Goal: Information Seeking & Learning: Find specific fact

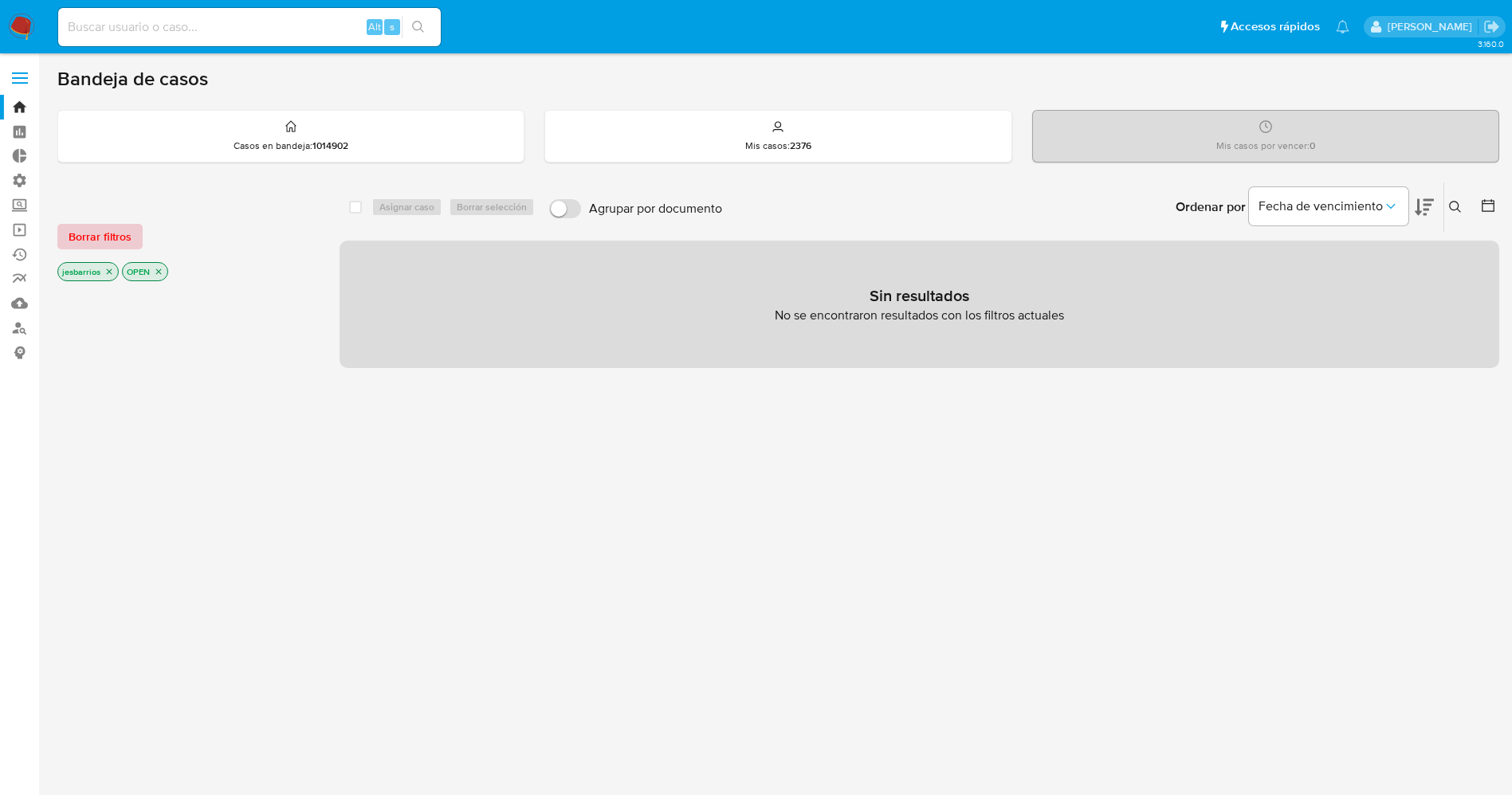
click at [104, 227] on span "Borrar filtros" at bounding box center [100, 236] width 63 height 22
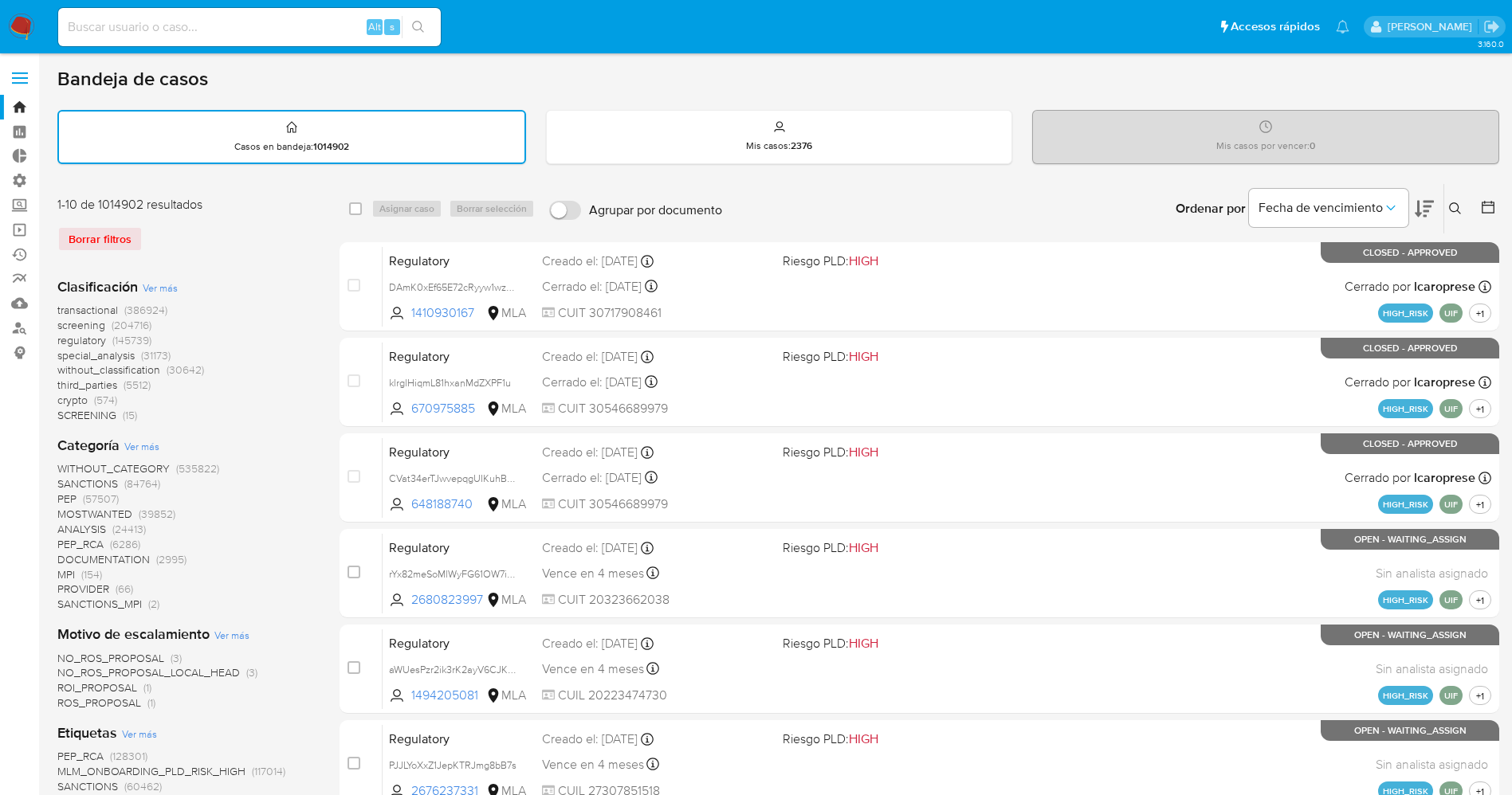
click at [19, 71] on label at bounding box center [19, 78] width 40 height 33
click at [0, 0] on input "checkbox" at bounding box center [0, 0] width 0 height 0
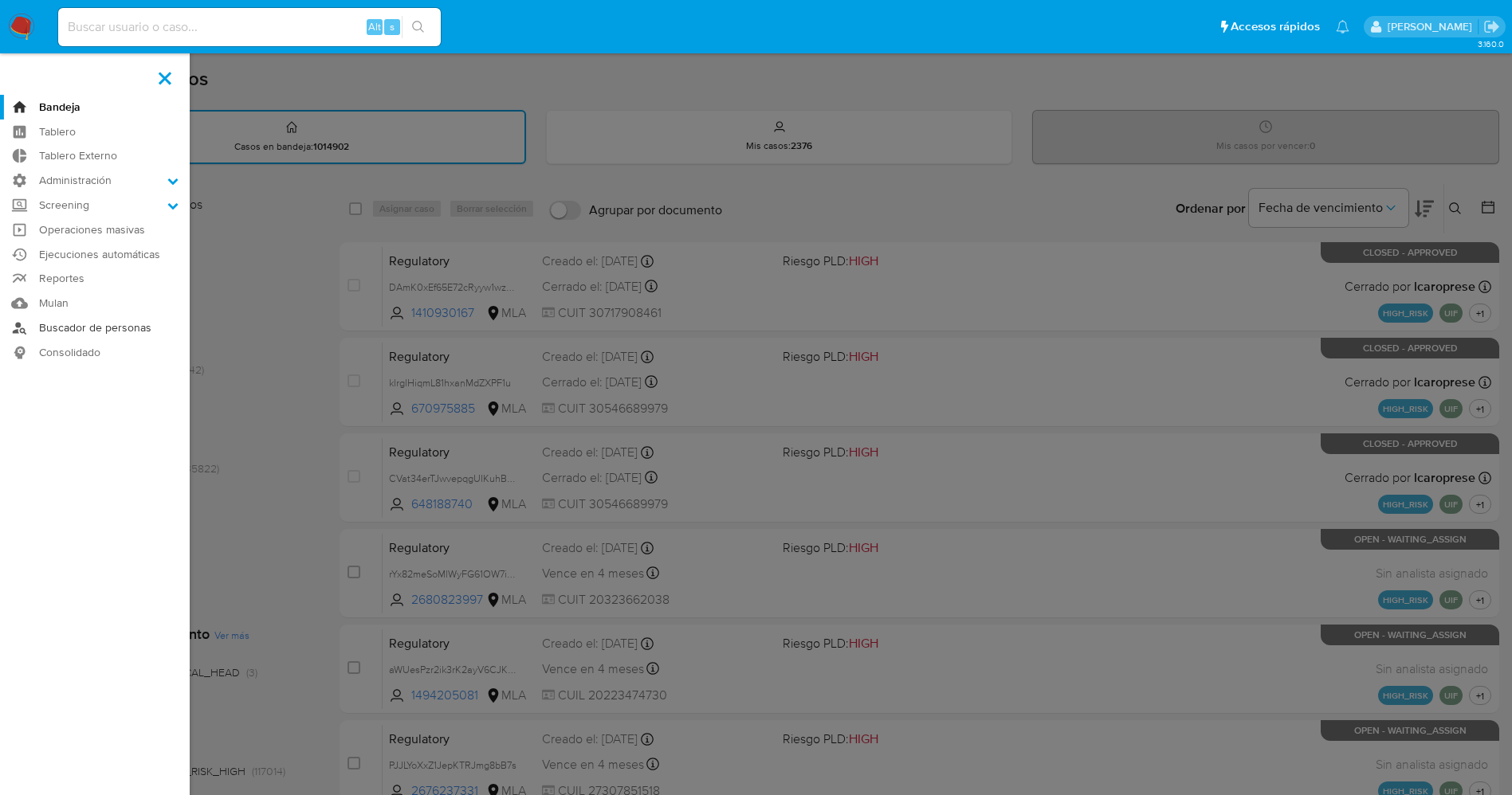
click at [124, 331] on link "Buscador de personas" at bounding box center [94, 328] width 190 height 25
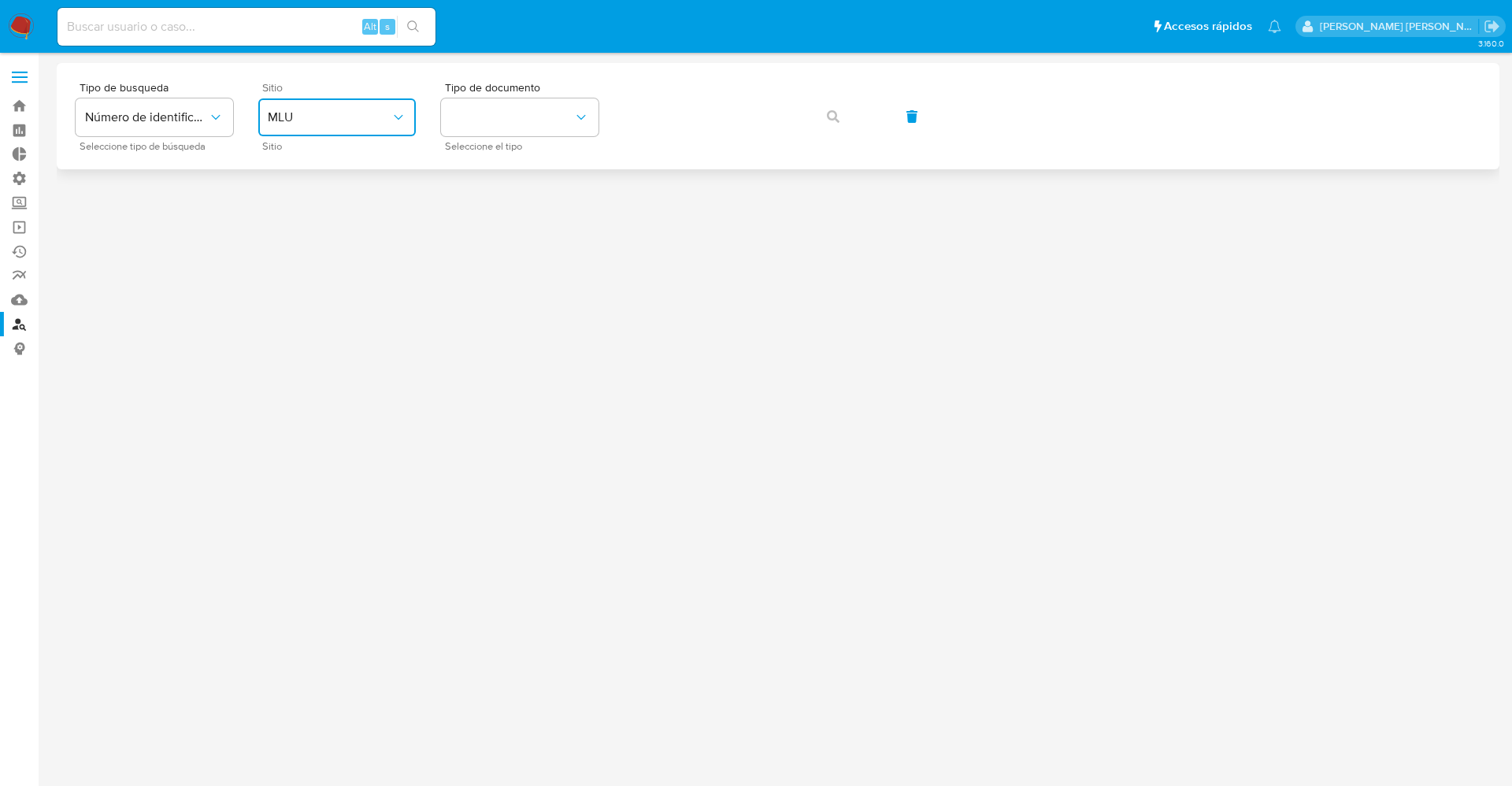
click at [368, 125] on span "MLU" at bounding box center [328, 118] width 123 height 16
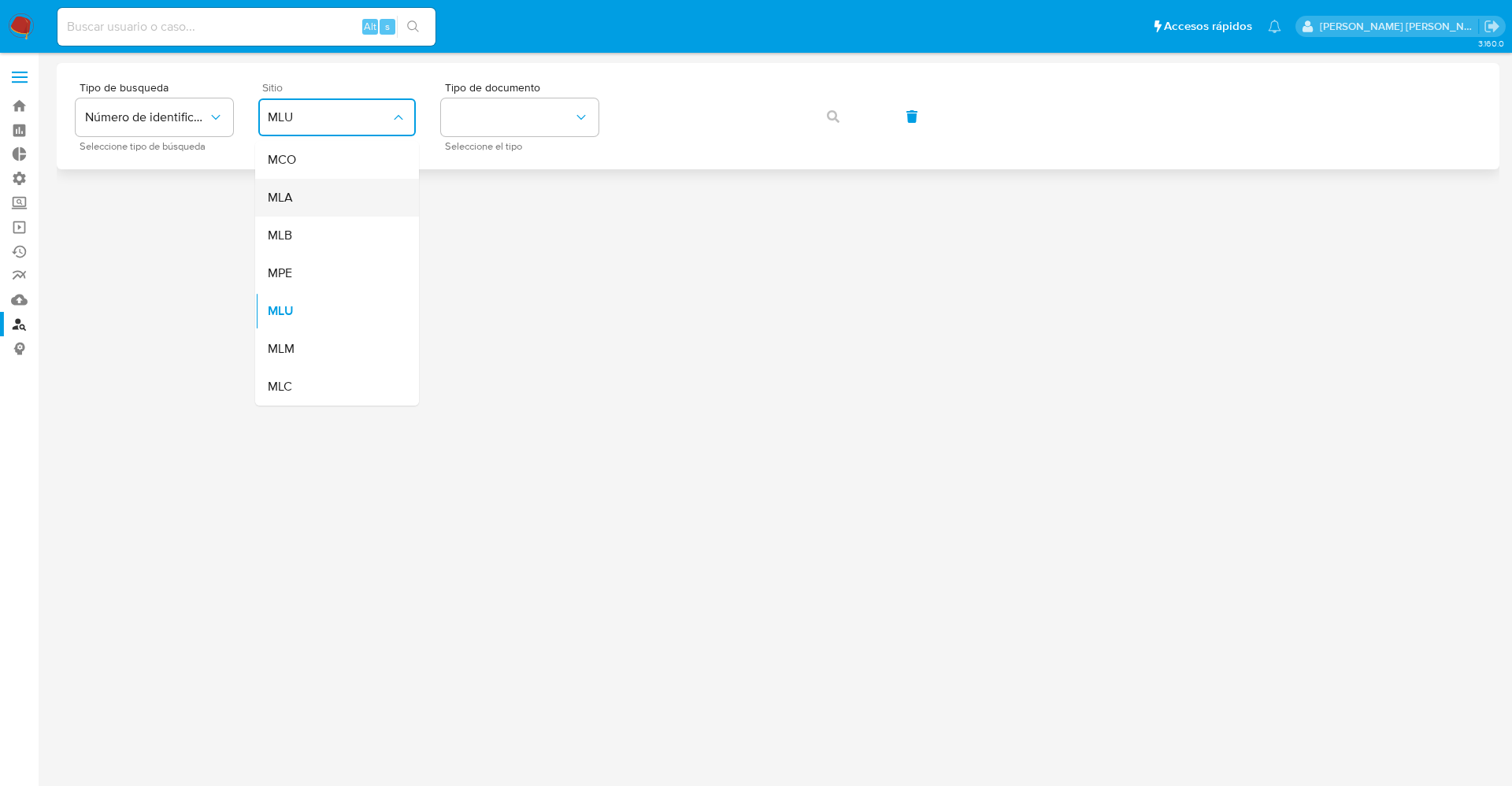
click at [315, 194] on div "MLA" at bounding box center [332, 197] width 129 height 37
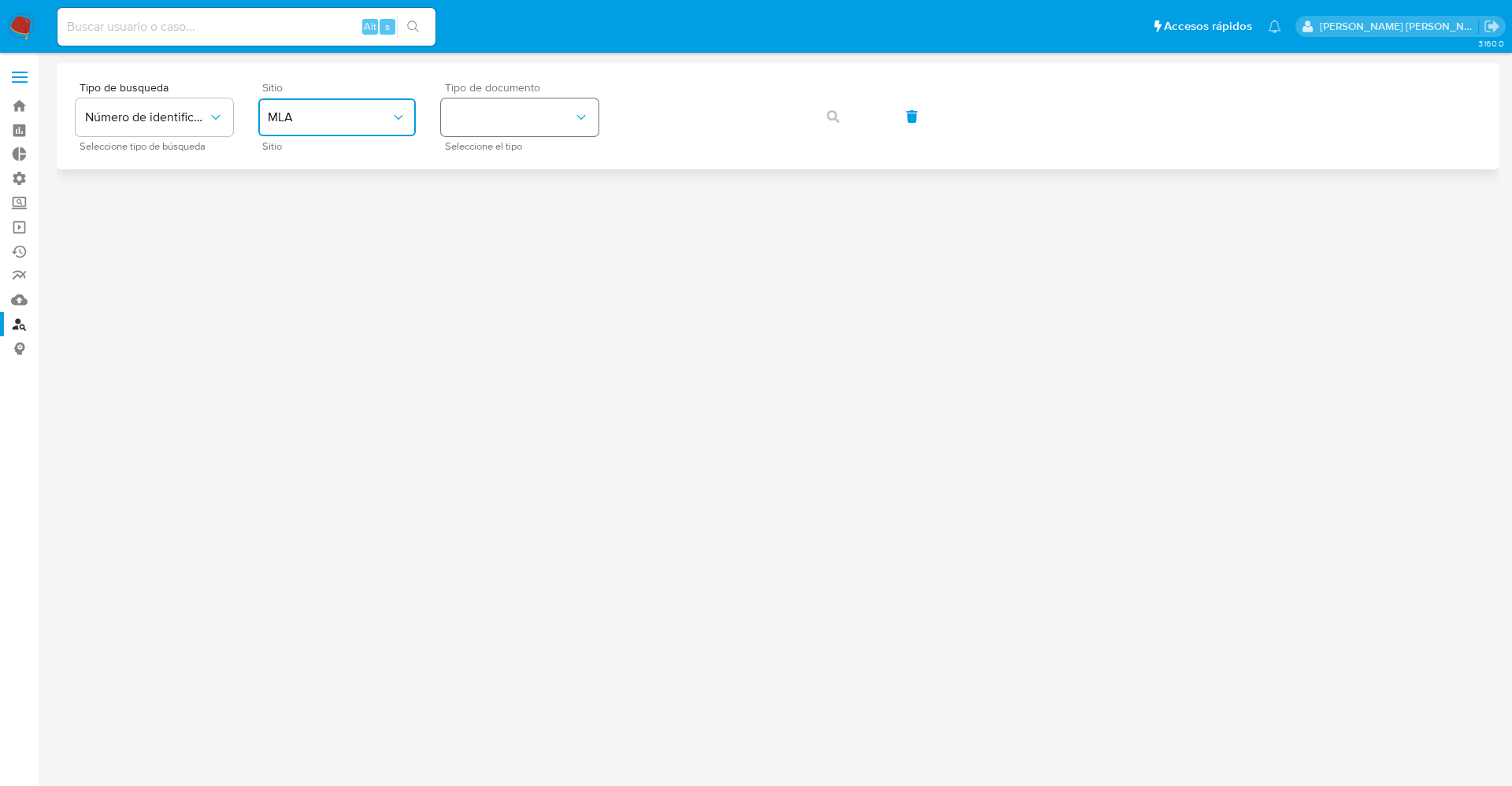
click at [550, 118] on button "identificationType" at bounding box center [519, 117] width 158 height 37
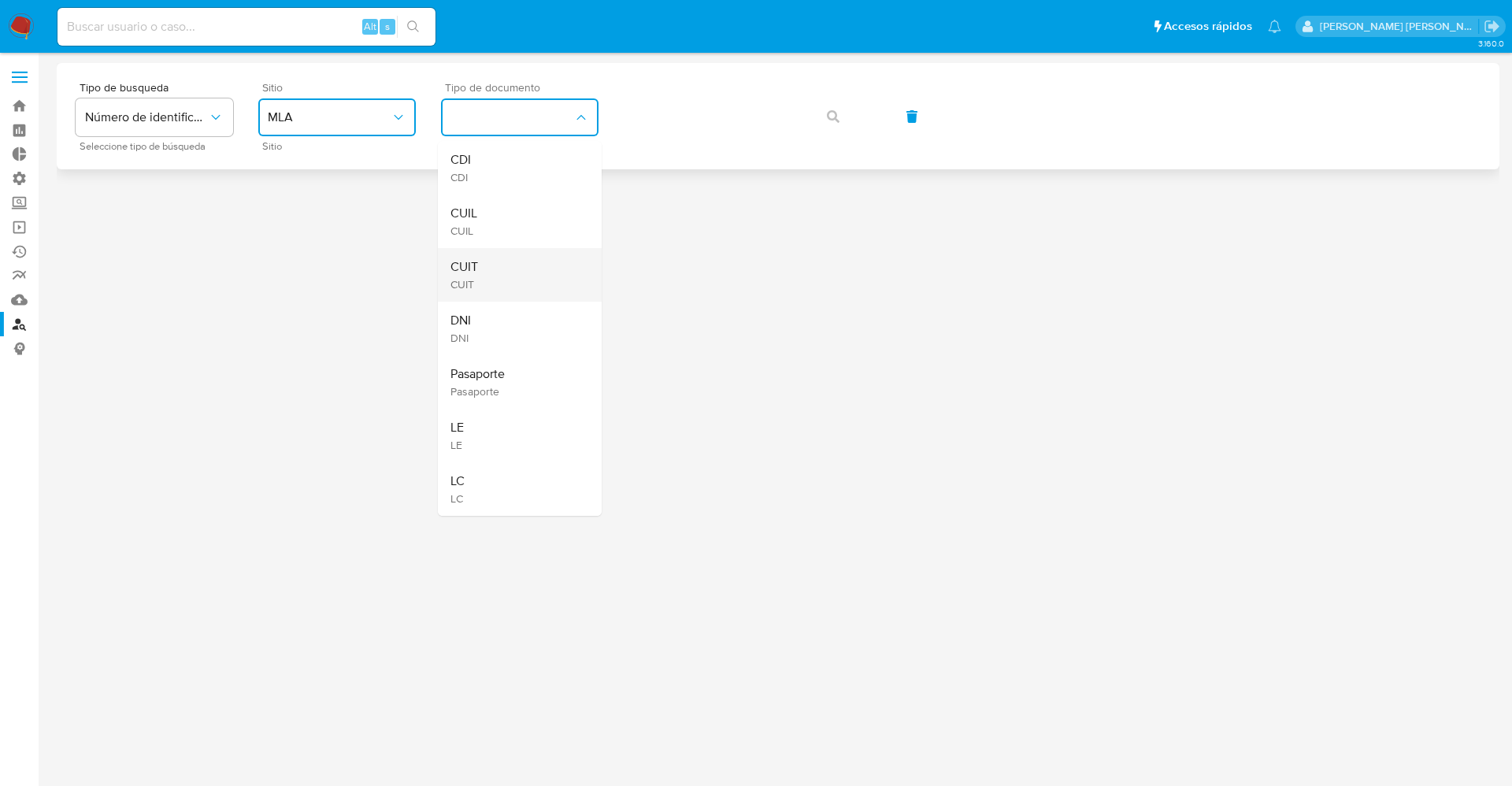
click at [482, 253] on div "CUIT CUIT" at bounding box center [515, 274] width 129 height 53
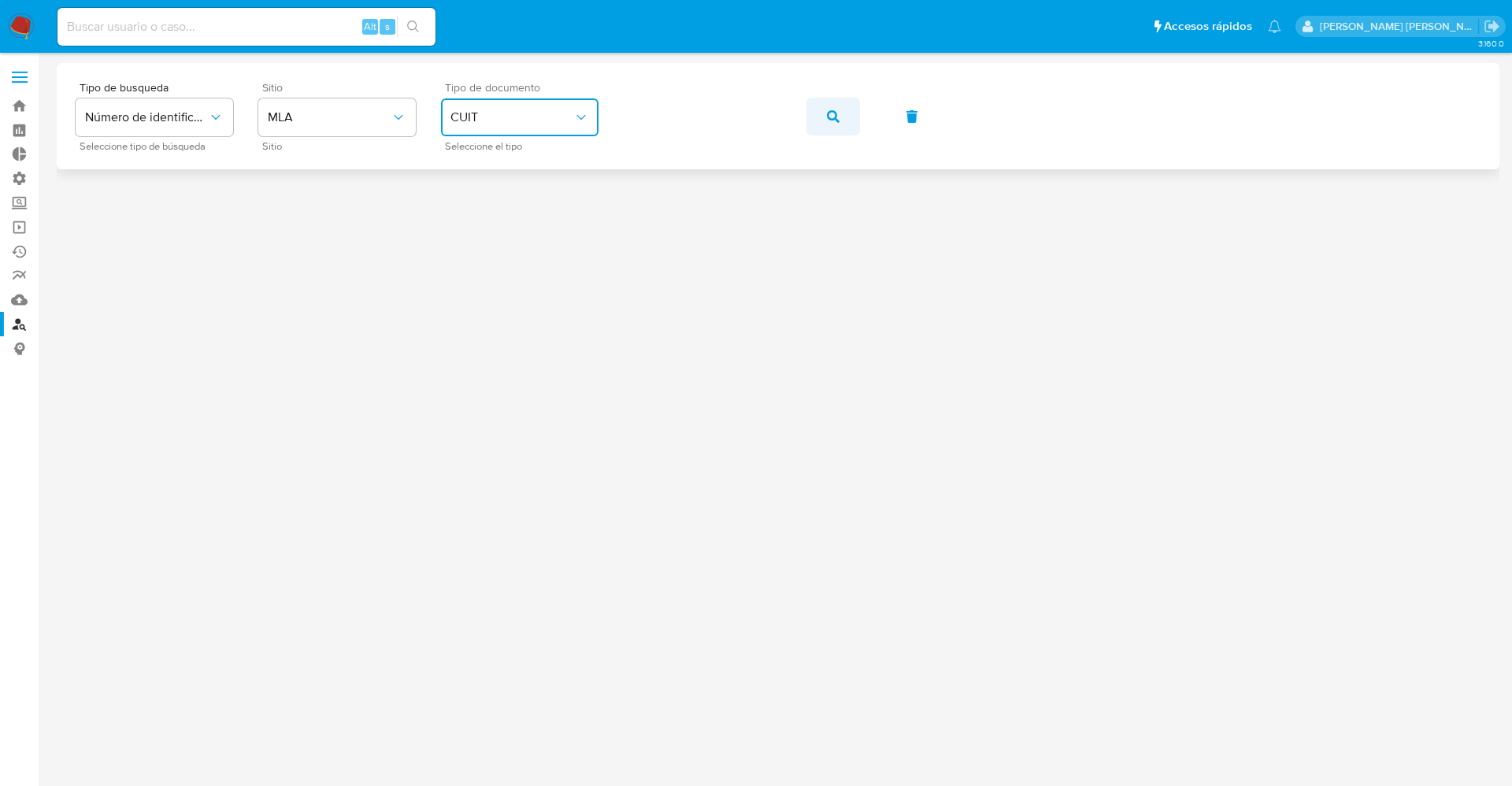
click at [829, 112] on icon "button" at bounding box center [833, 117] width 12 height 12
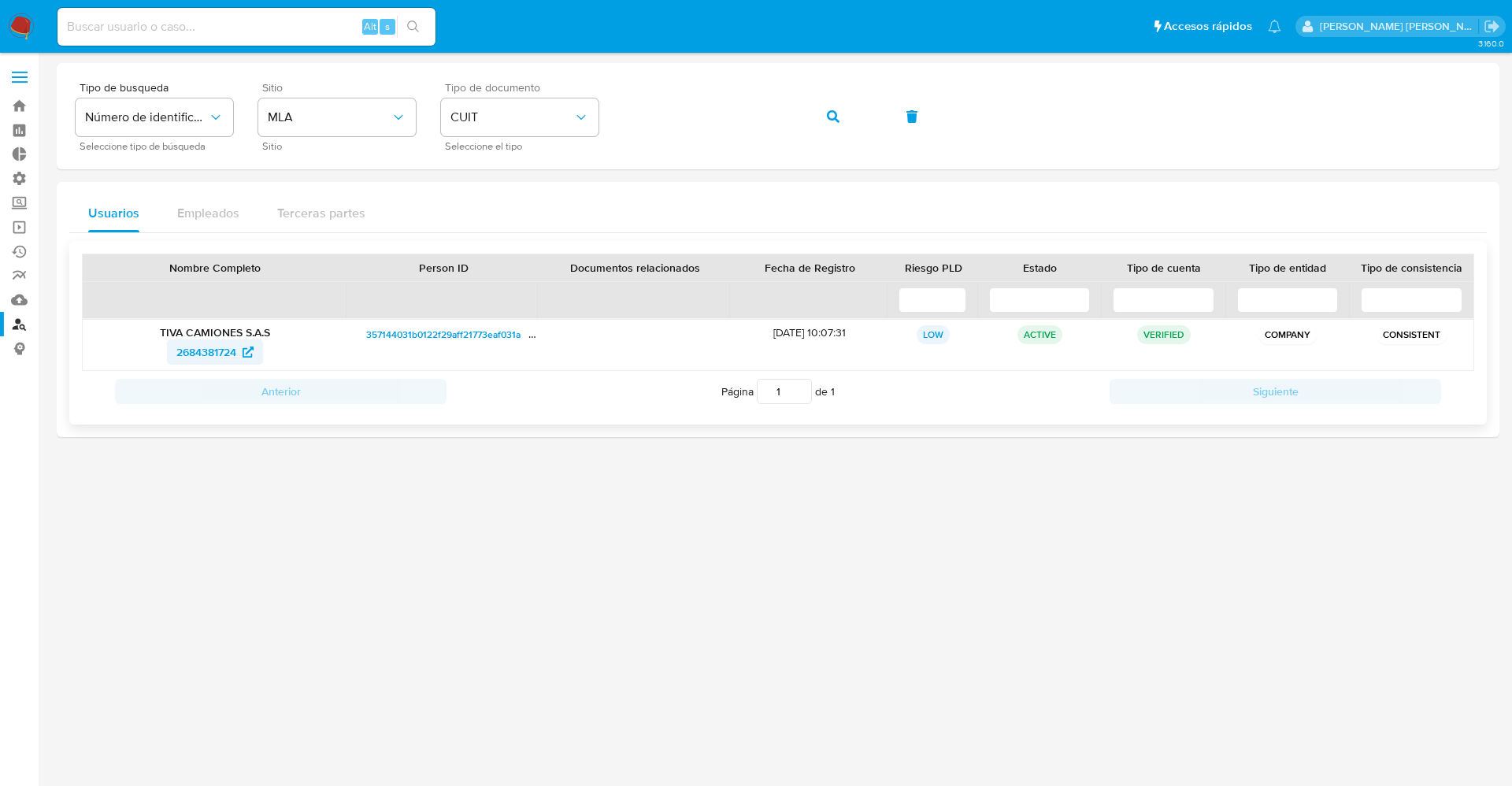
click at [218, 354] on span "2684381724" at bounding box center [206, 352] width 60 height 25
click at [202, 354] on span "2684381724" at bounding box center [206, 352] width 60 height 25
click at [842, 111] on button "button" at bounding box center [833, 116] width 53 height 37
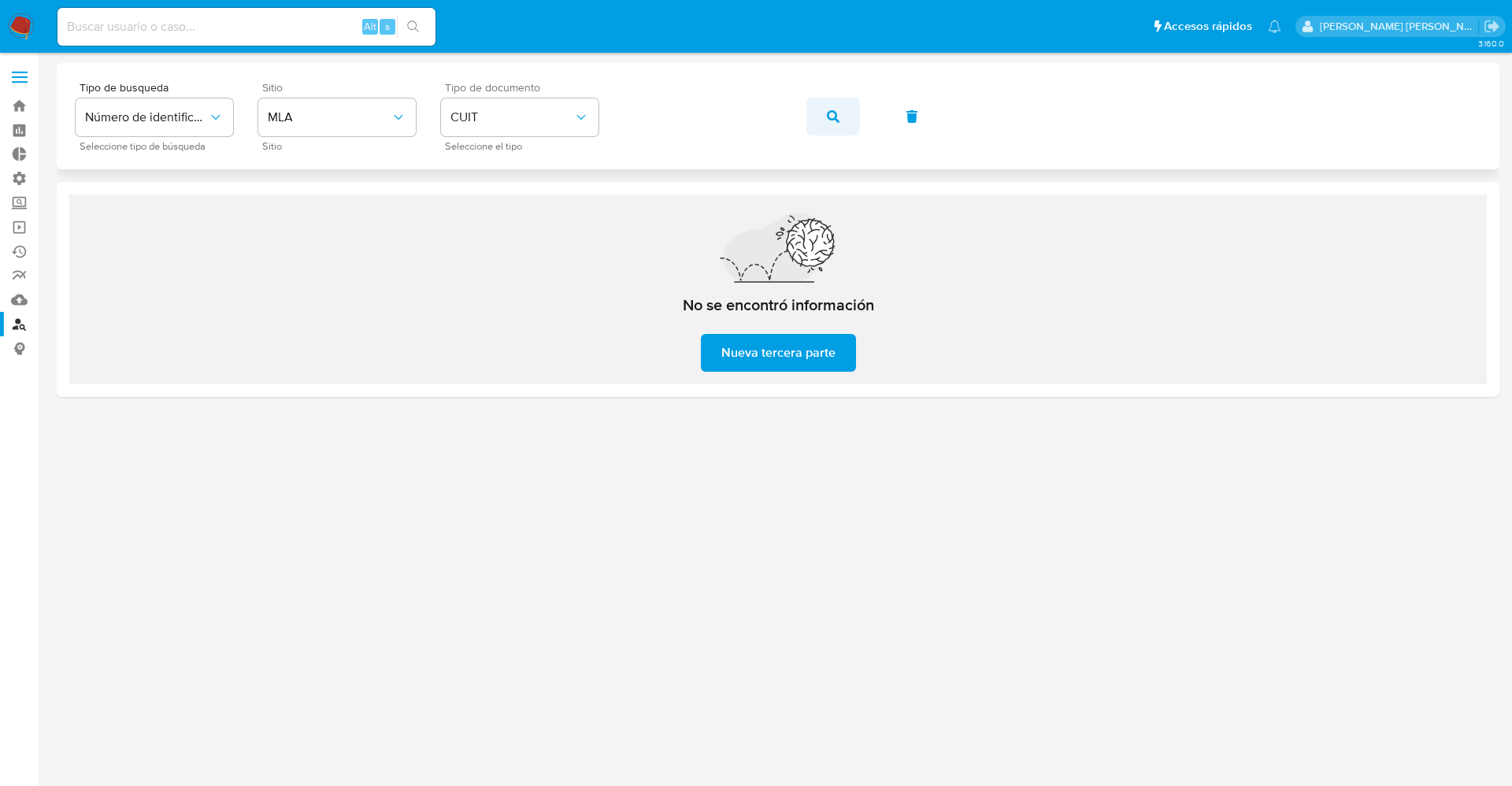
click at [820, 116] on button "button" at bounding box center [833, 116] width 53 height 37
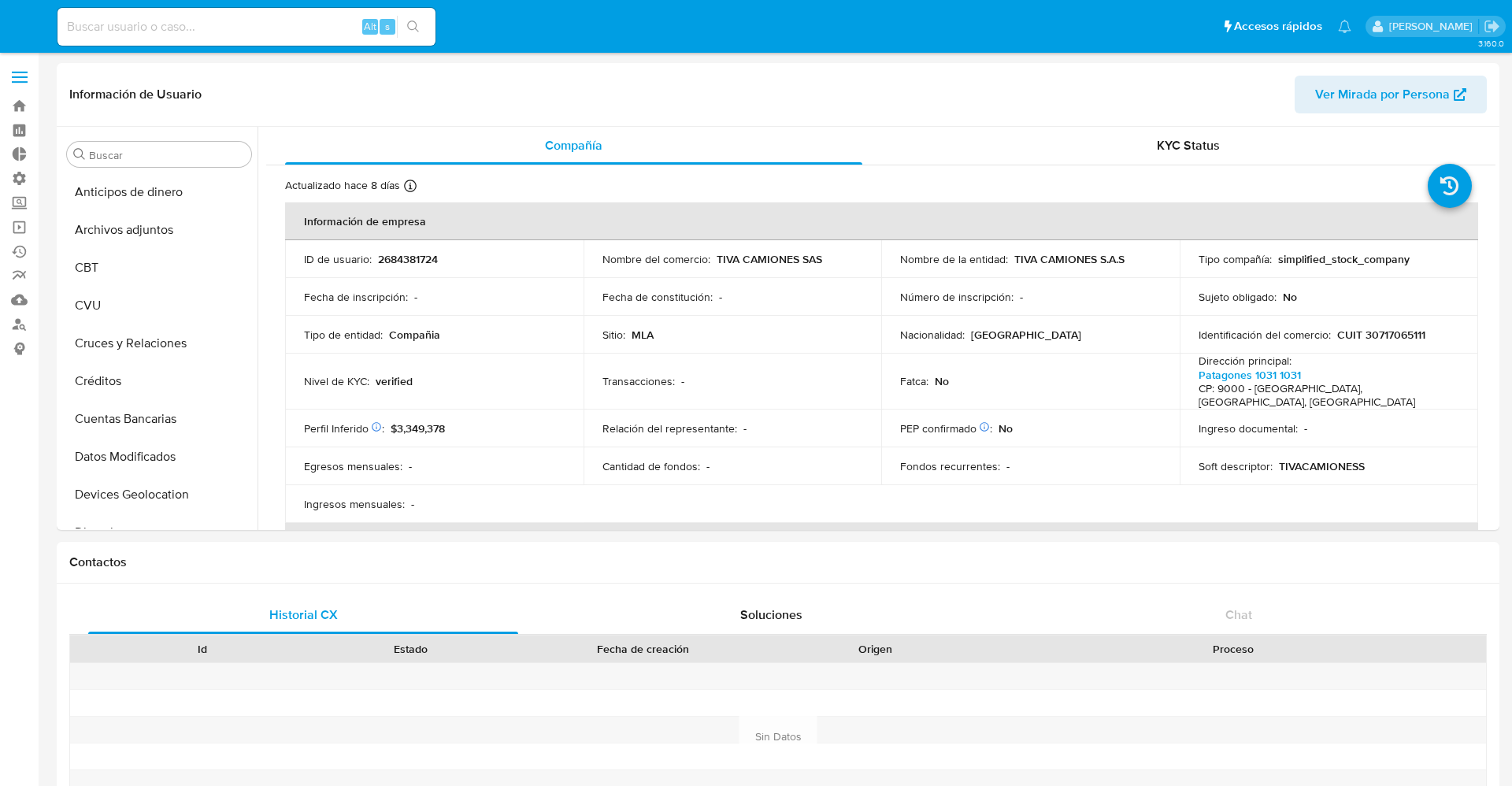
select select "10"
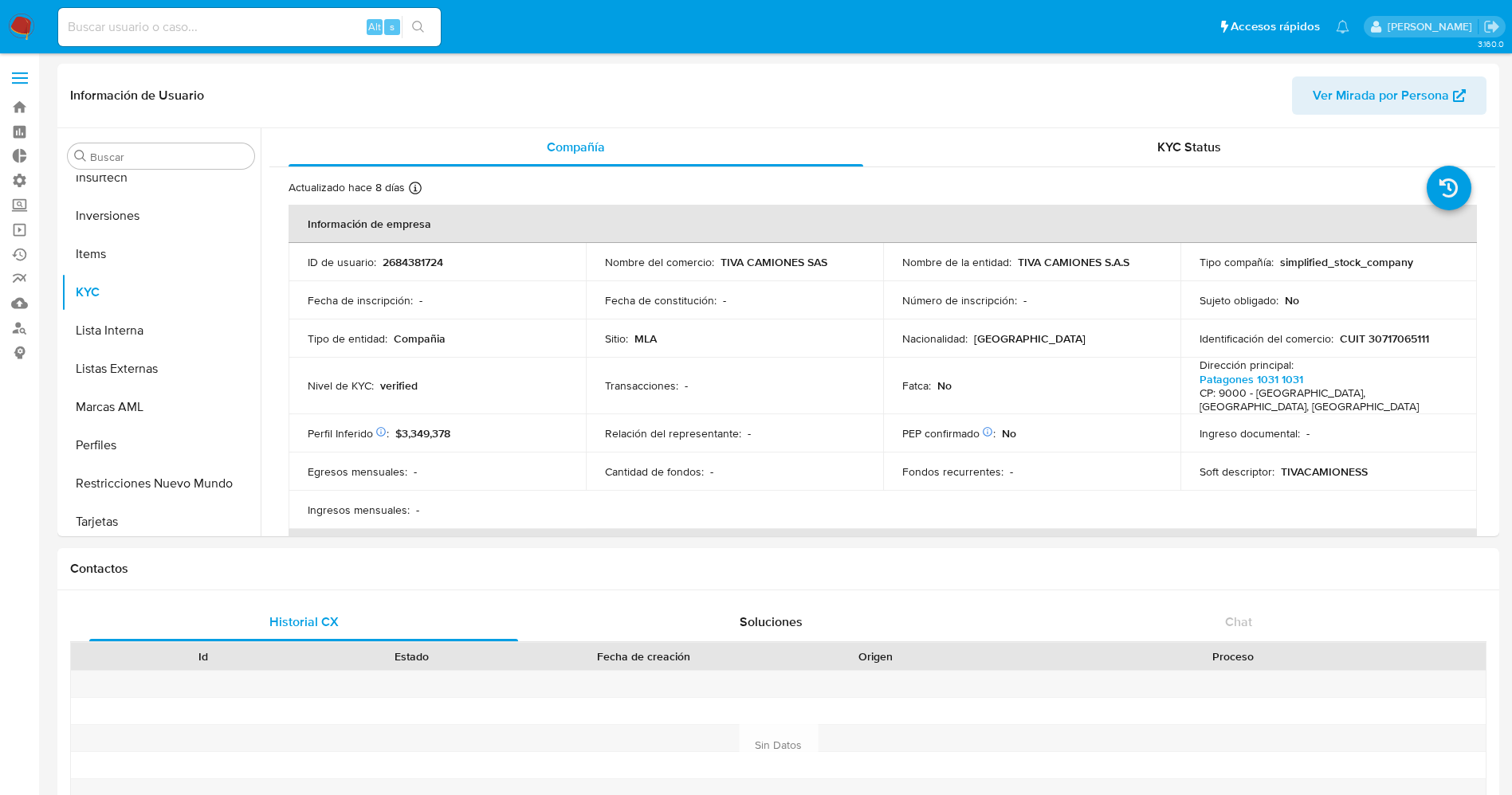
scroll to position [750, 0]
drag, startPoint x: 796, startPoint y: 262, endPoint x: 822, endPoint y: 259, distance: 26.2
click at [848, 259] on div "Nombre del comercio : TIVA CAMIONES SAS" at bounding box center [734, 262] width 259 height 14
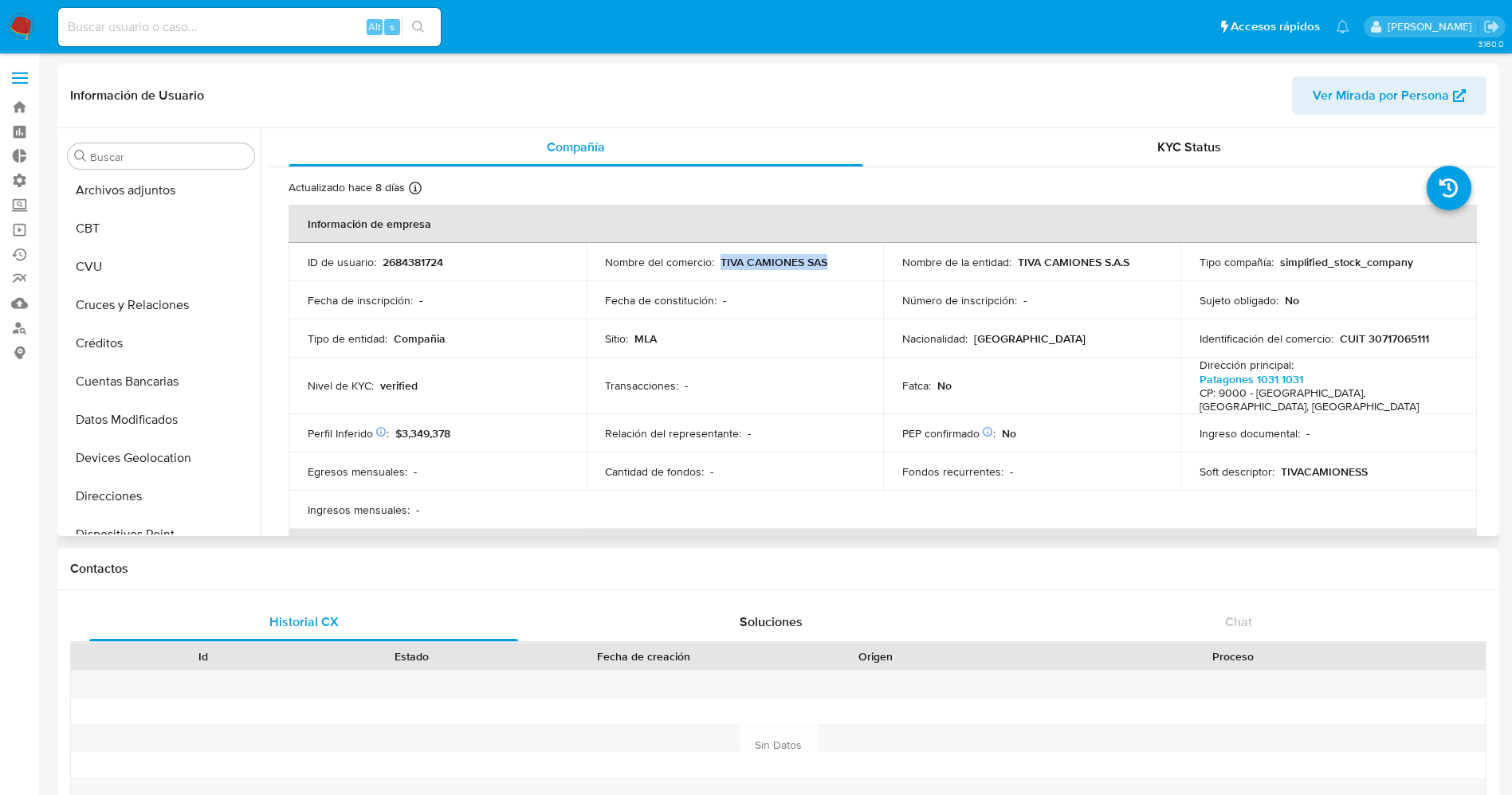
scroll to position [33, 0]
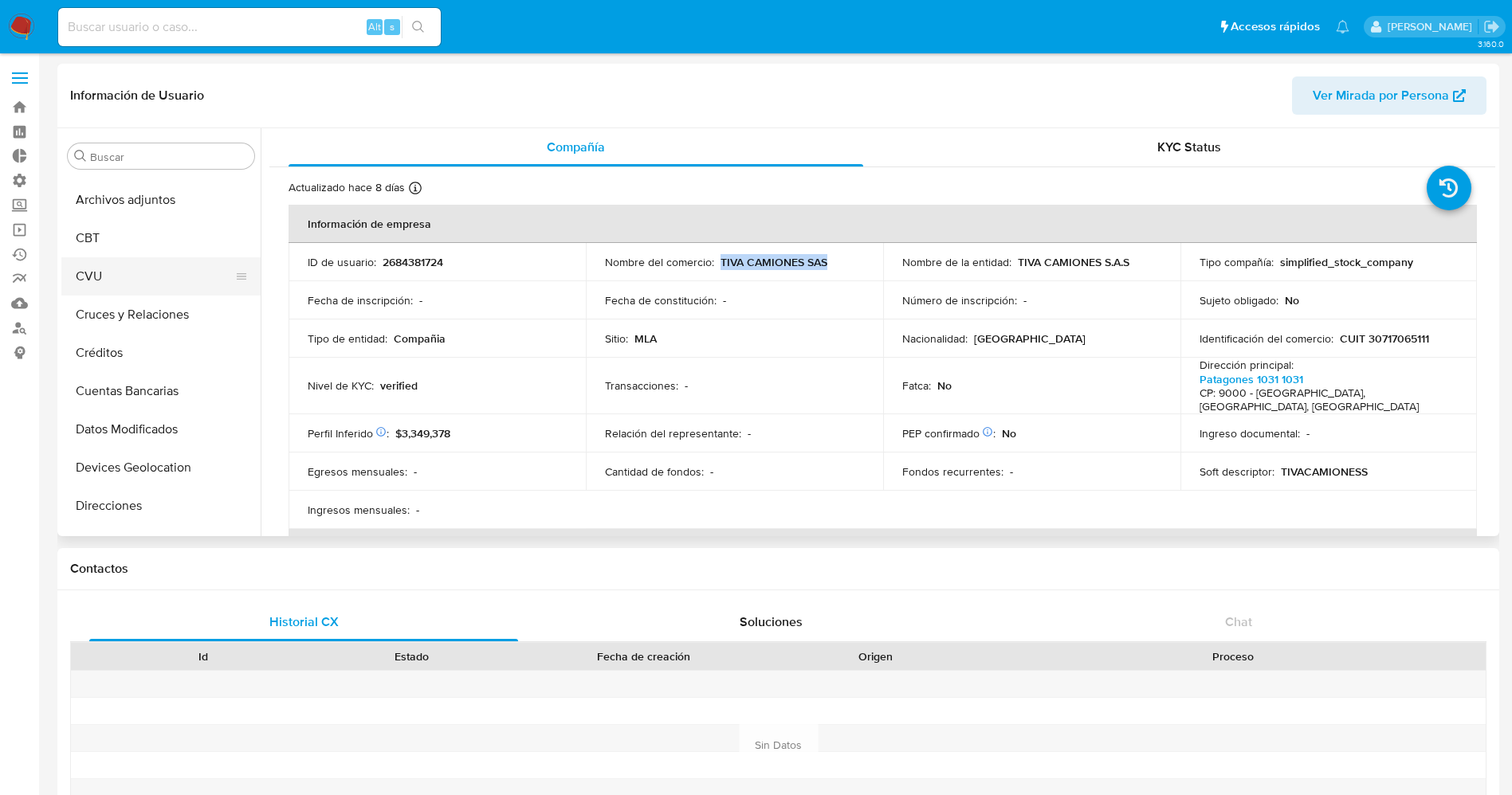
click at [121, 277] on button "CVU" at bounding box center [155, 276] width 187 height 38
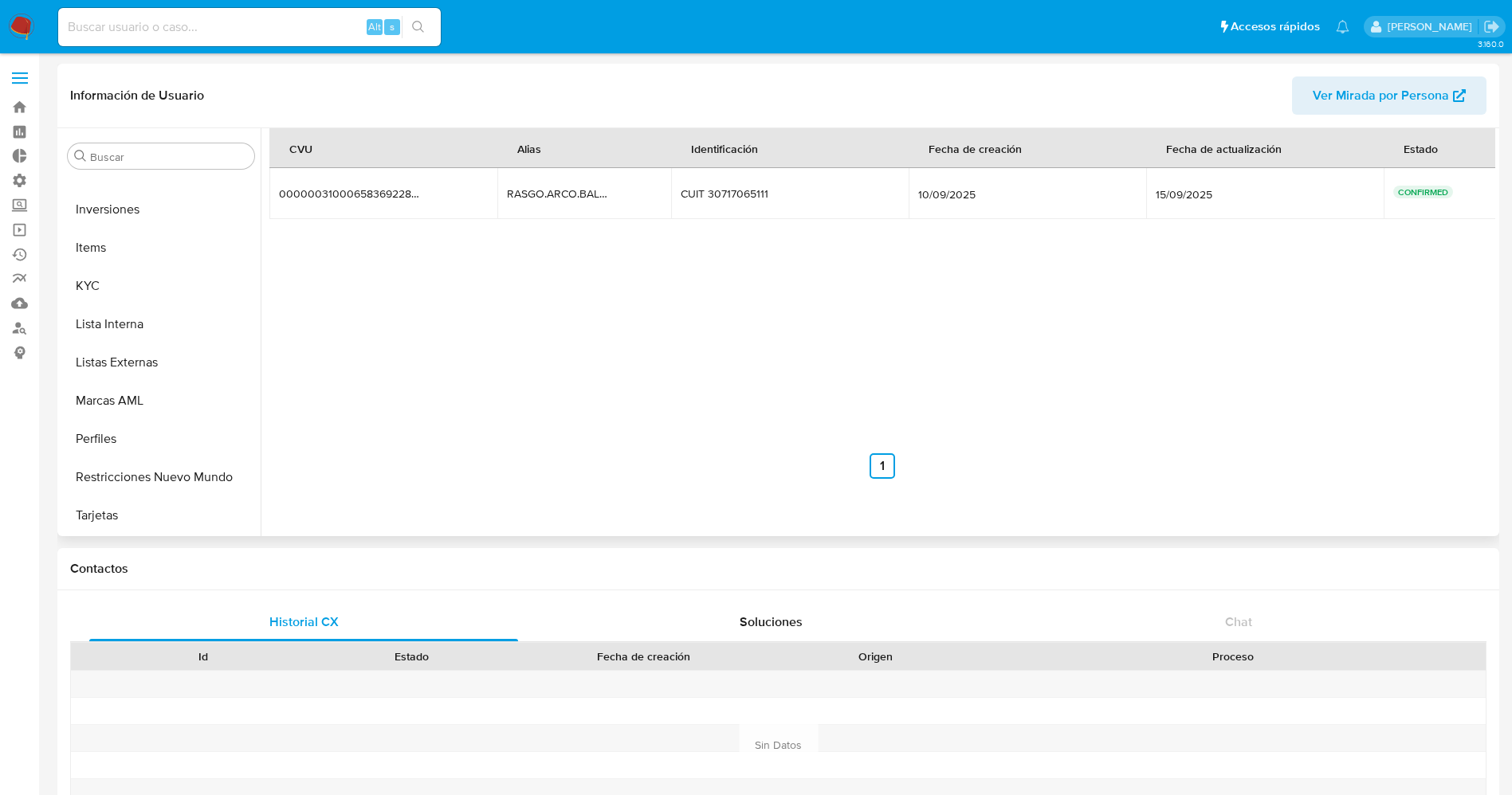
scroll to position [271, 0]
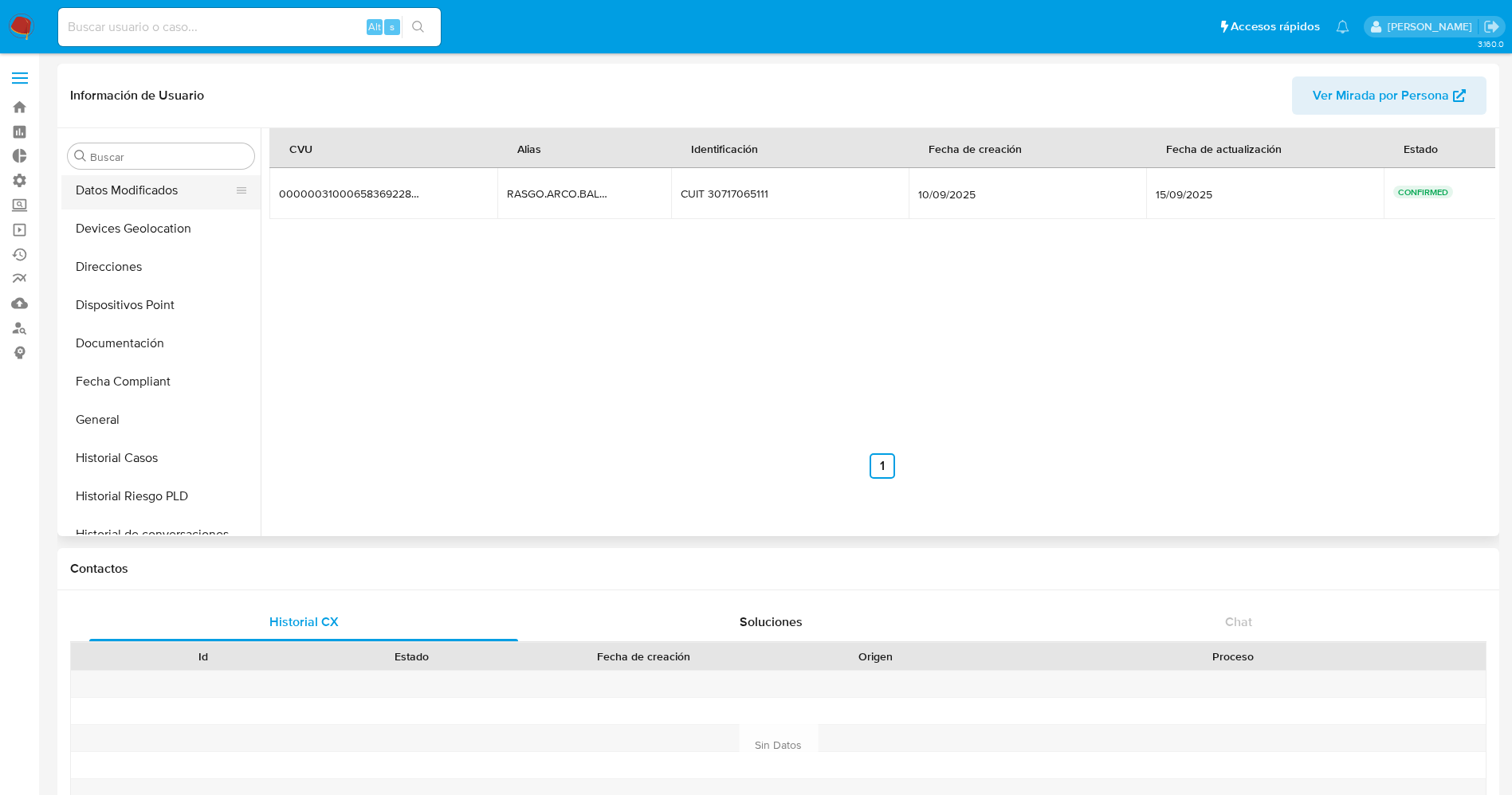
click at [131, 188] on button "Datos Modificados" at bounding box center [155, 189] width 187 height 38
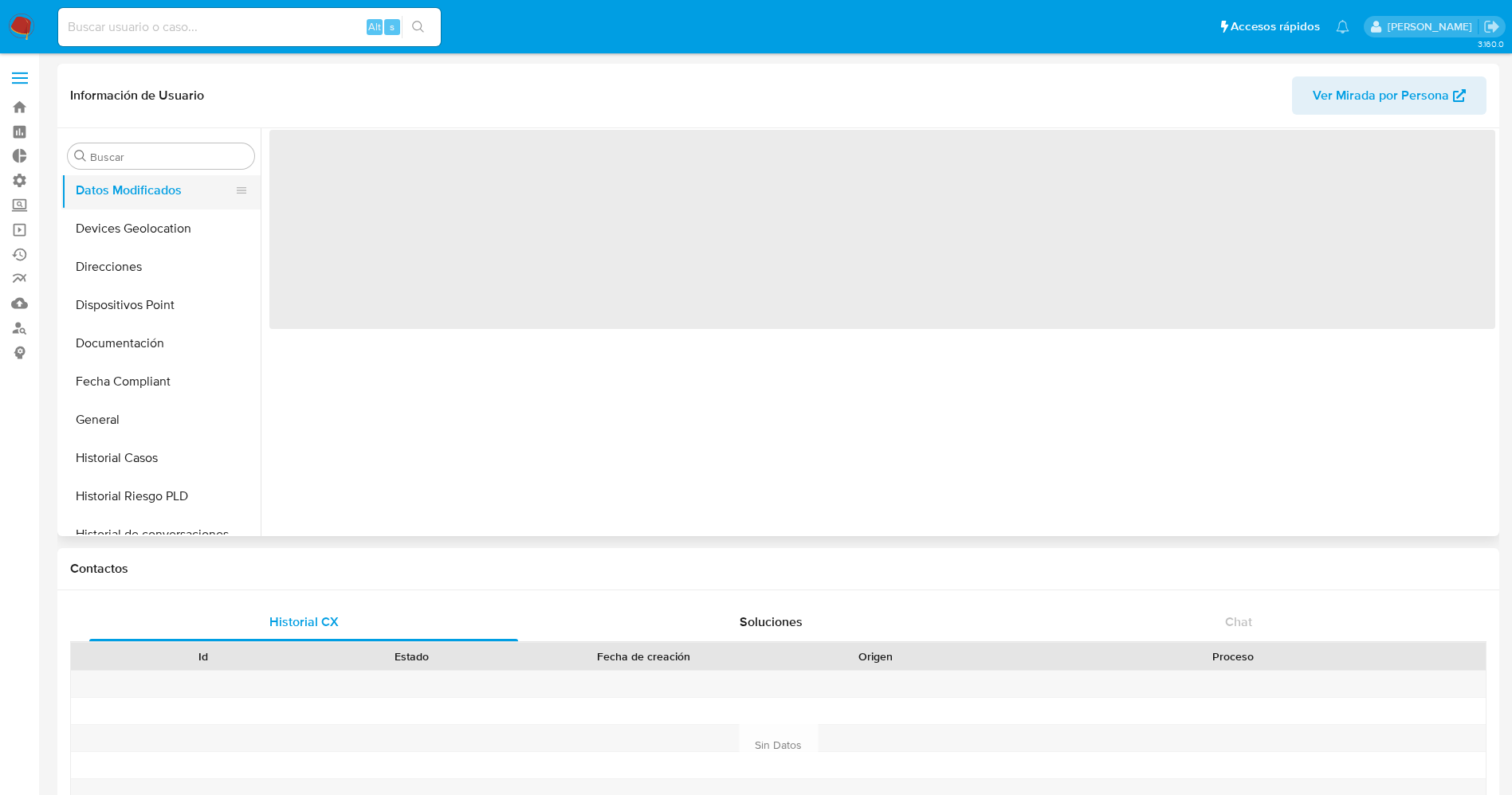
scroll to position [0, 0]
click at [132, 195] on button "Anticipos de dinero" at bounding box center [155, 194] width 187 height 38
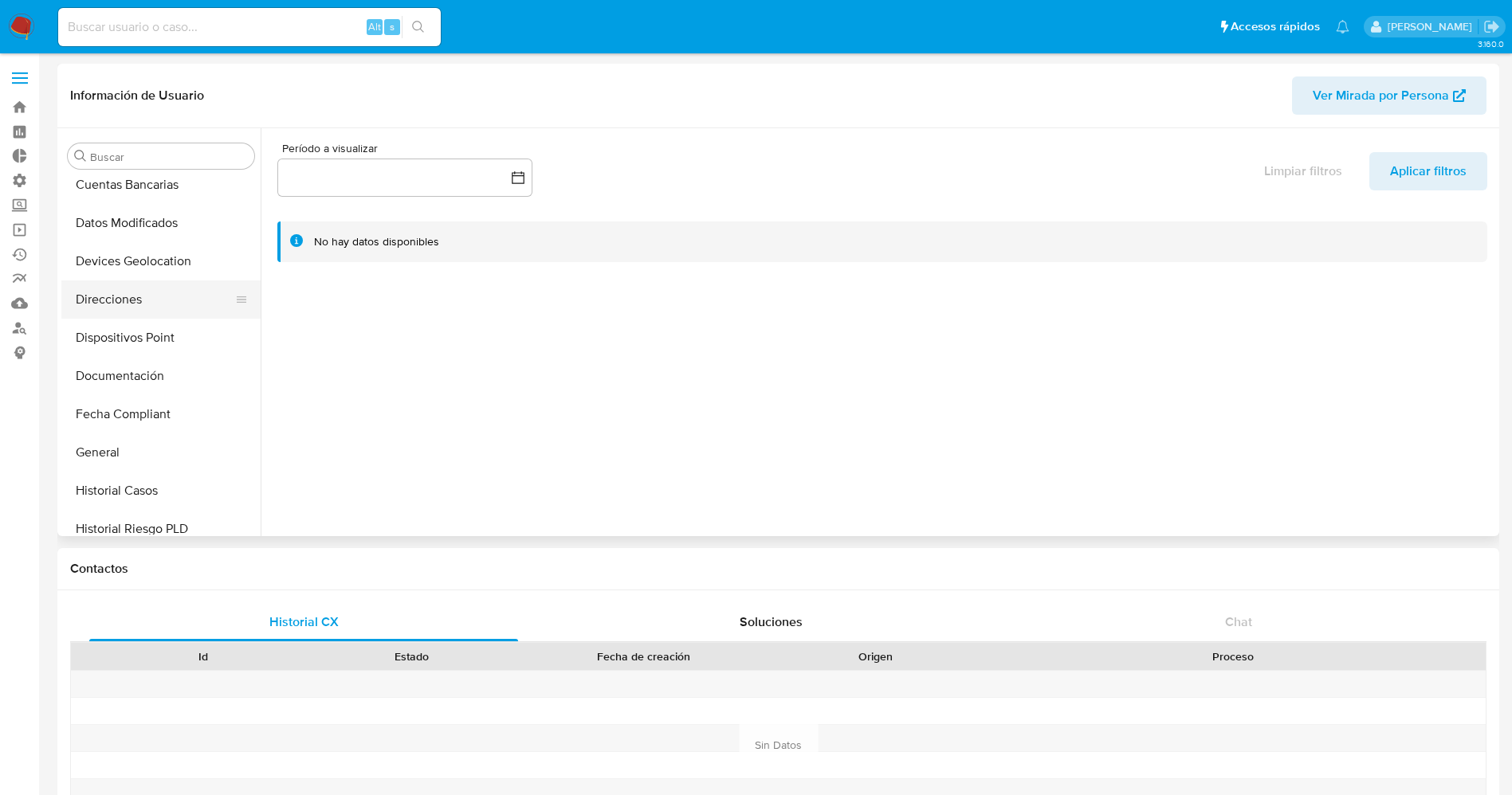
scroll to position [359, 0]
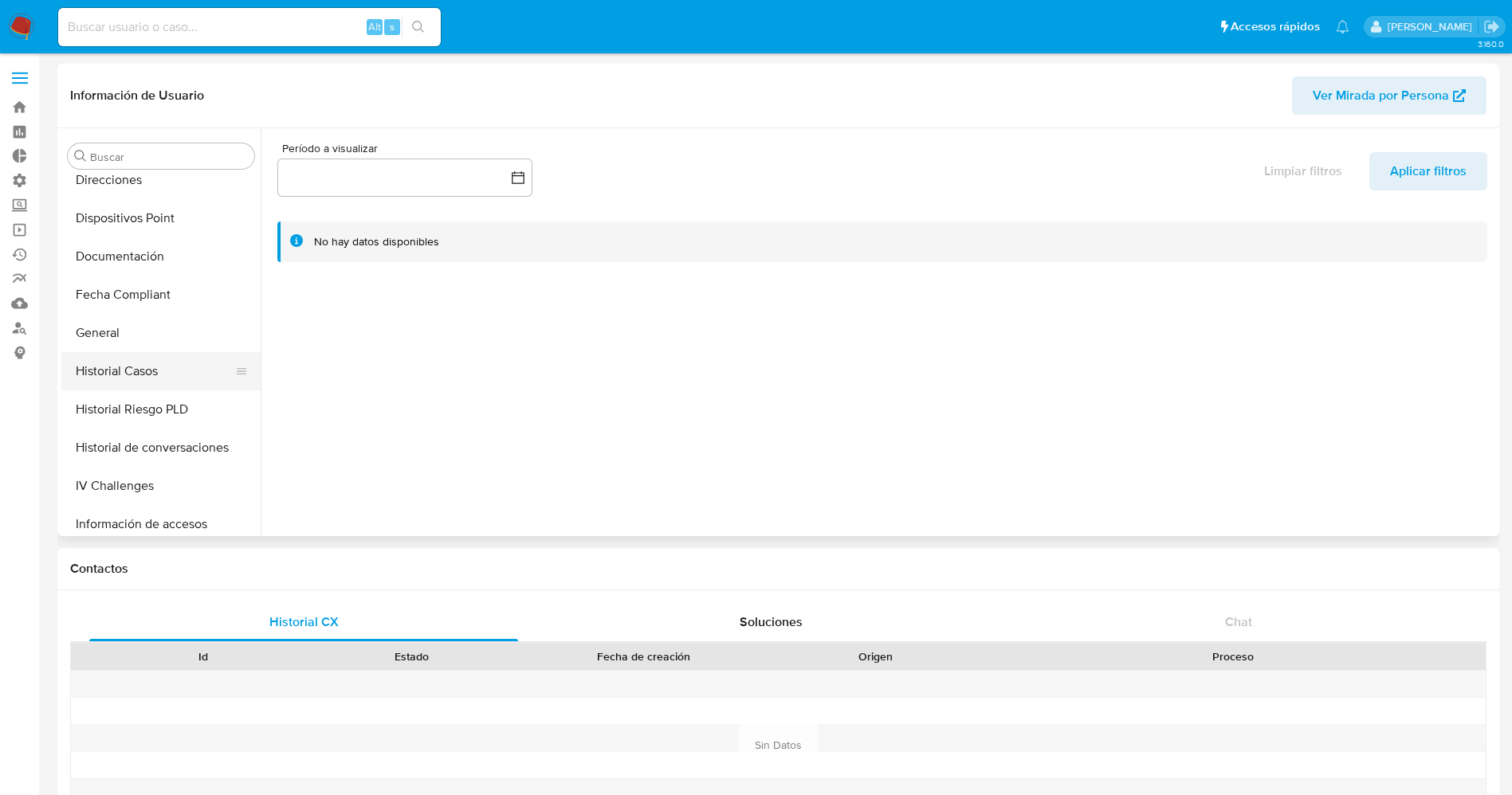
click at [129, 353] on button "Historial Casos" at bounding box center [155, 371] width 187 height 38
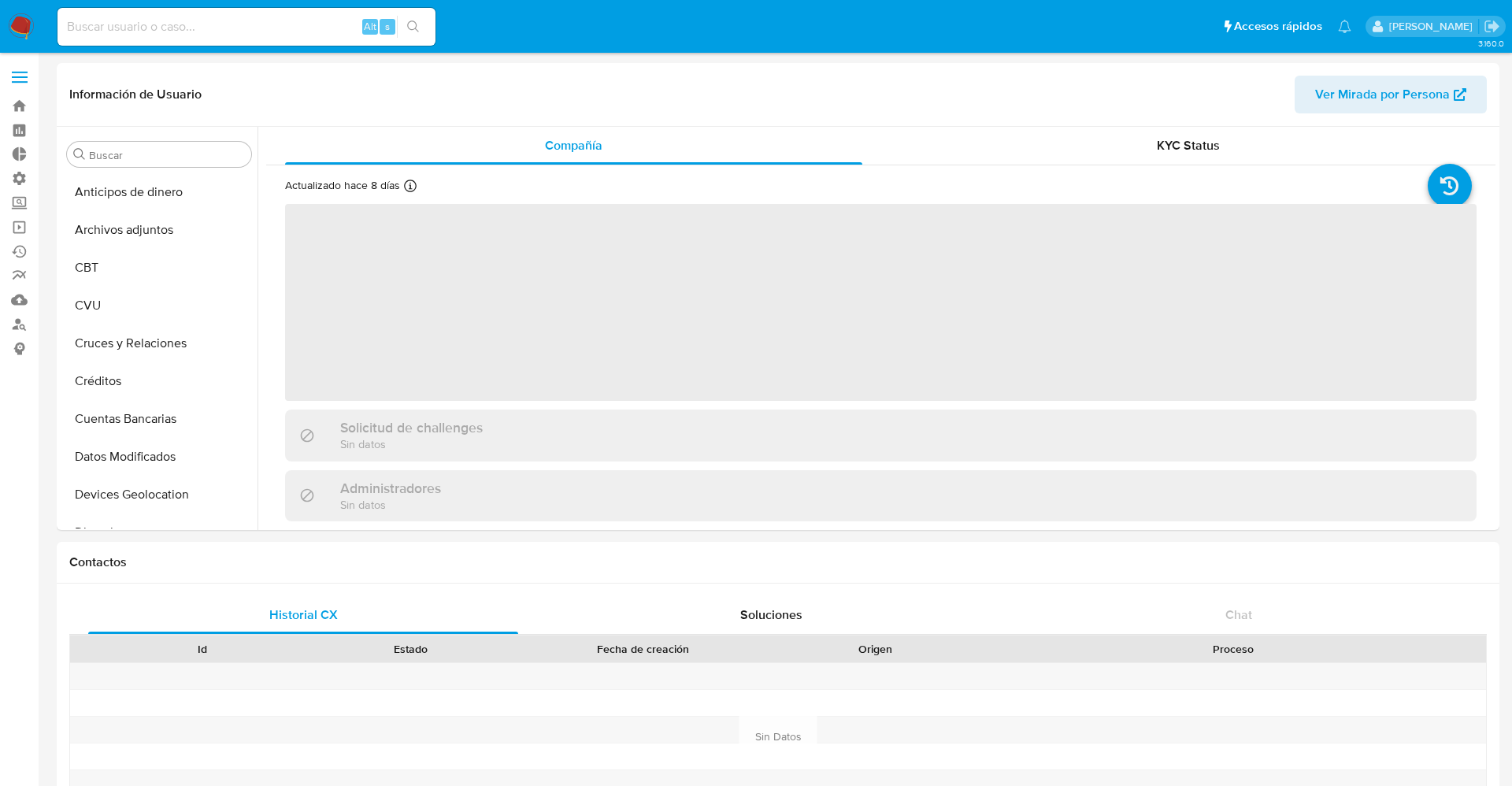
select select "10"
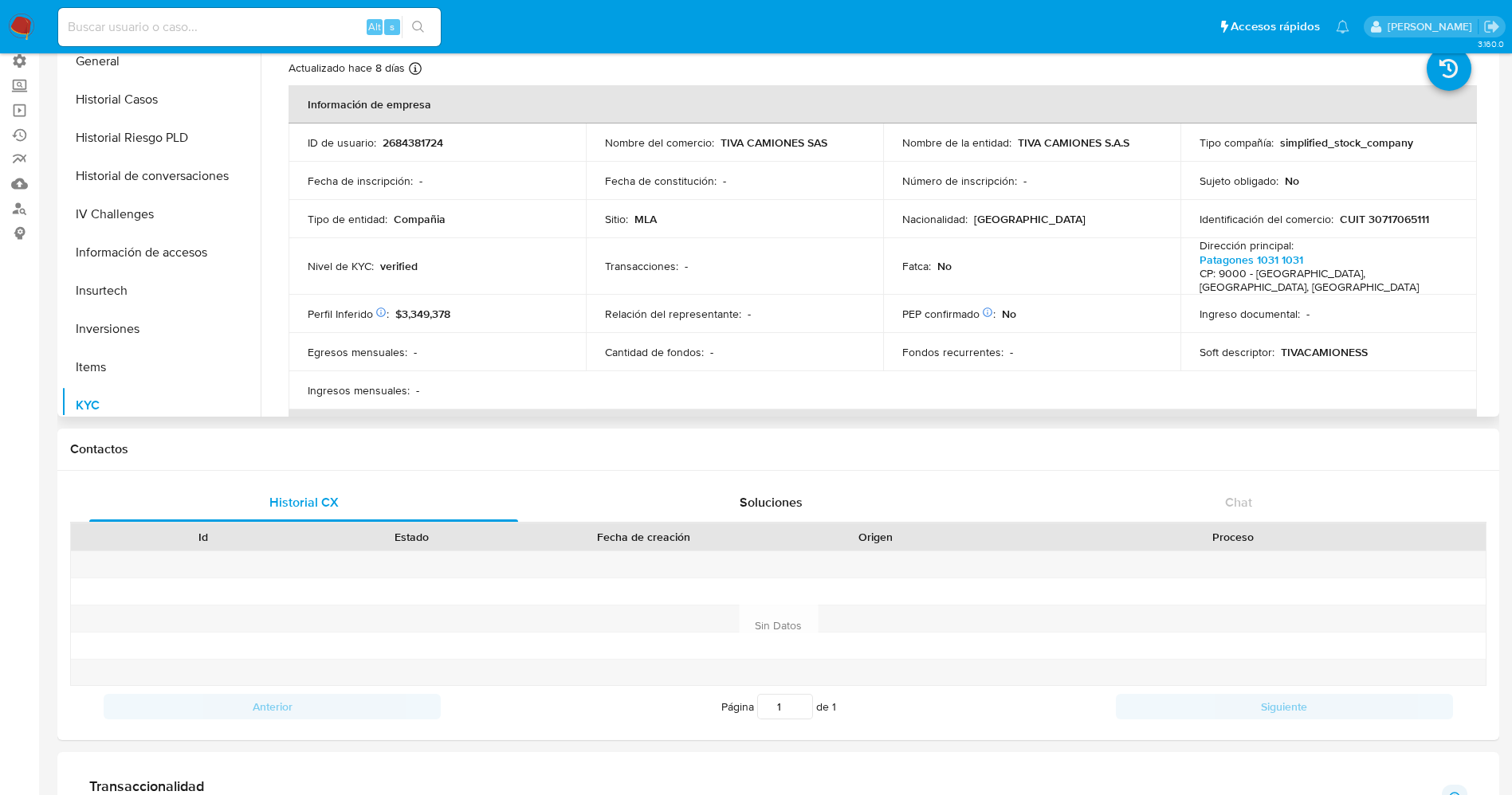
scroll to position [391, 0]
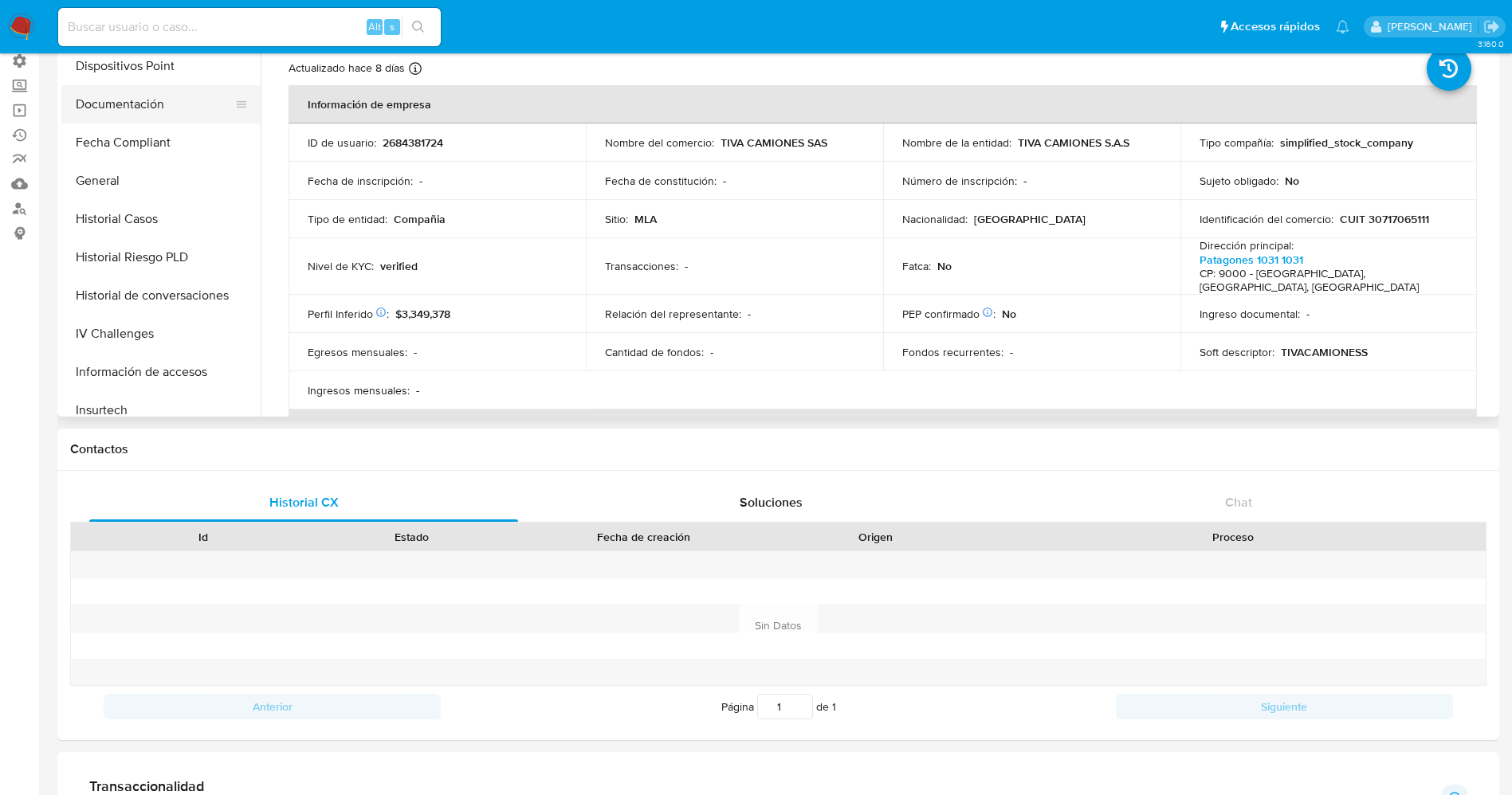
click at [166, 108] on button "Documentación" at bounding box center [155, 104] width 187 height 38
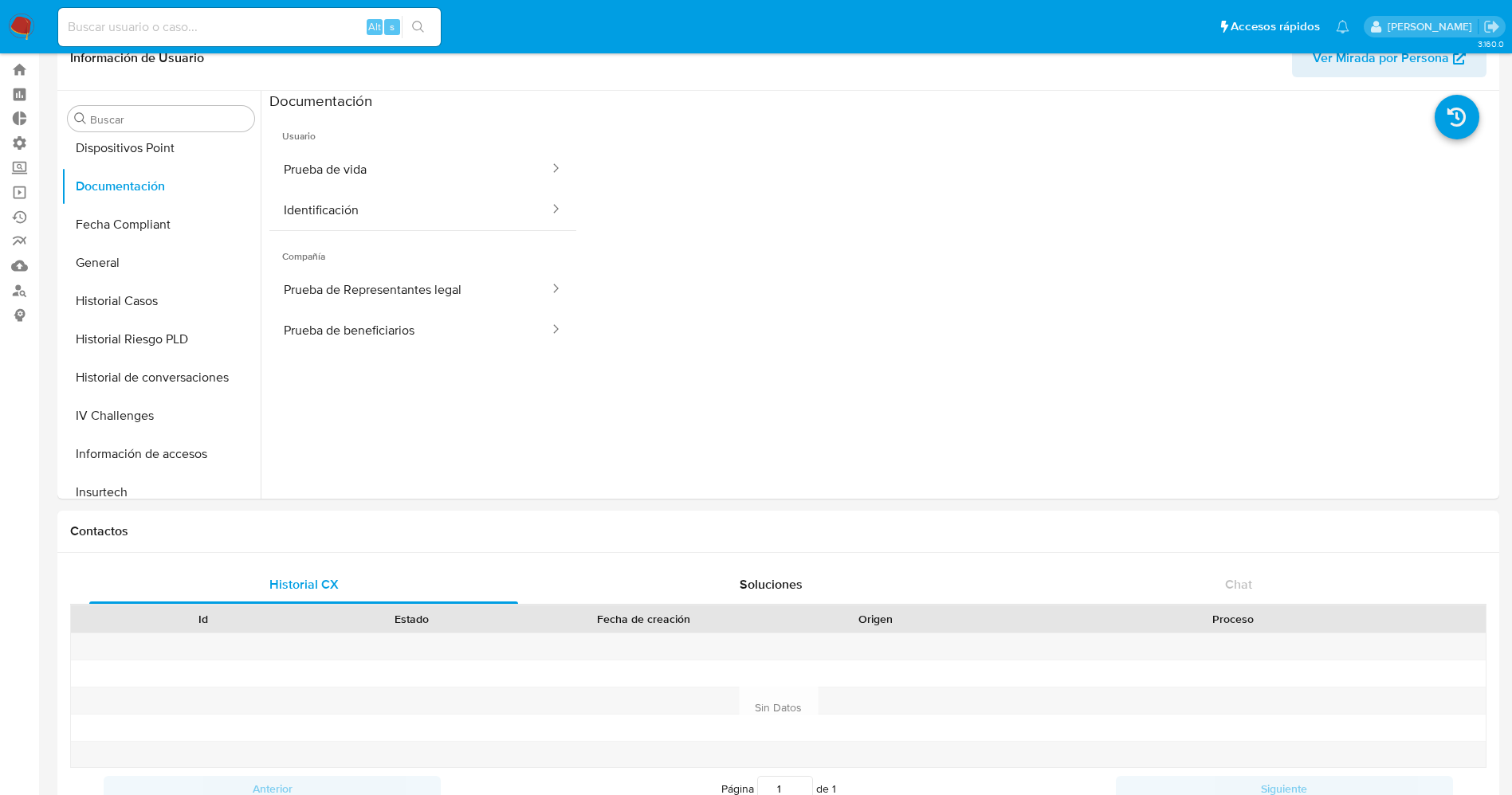
scroll to position [0, 0]
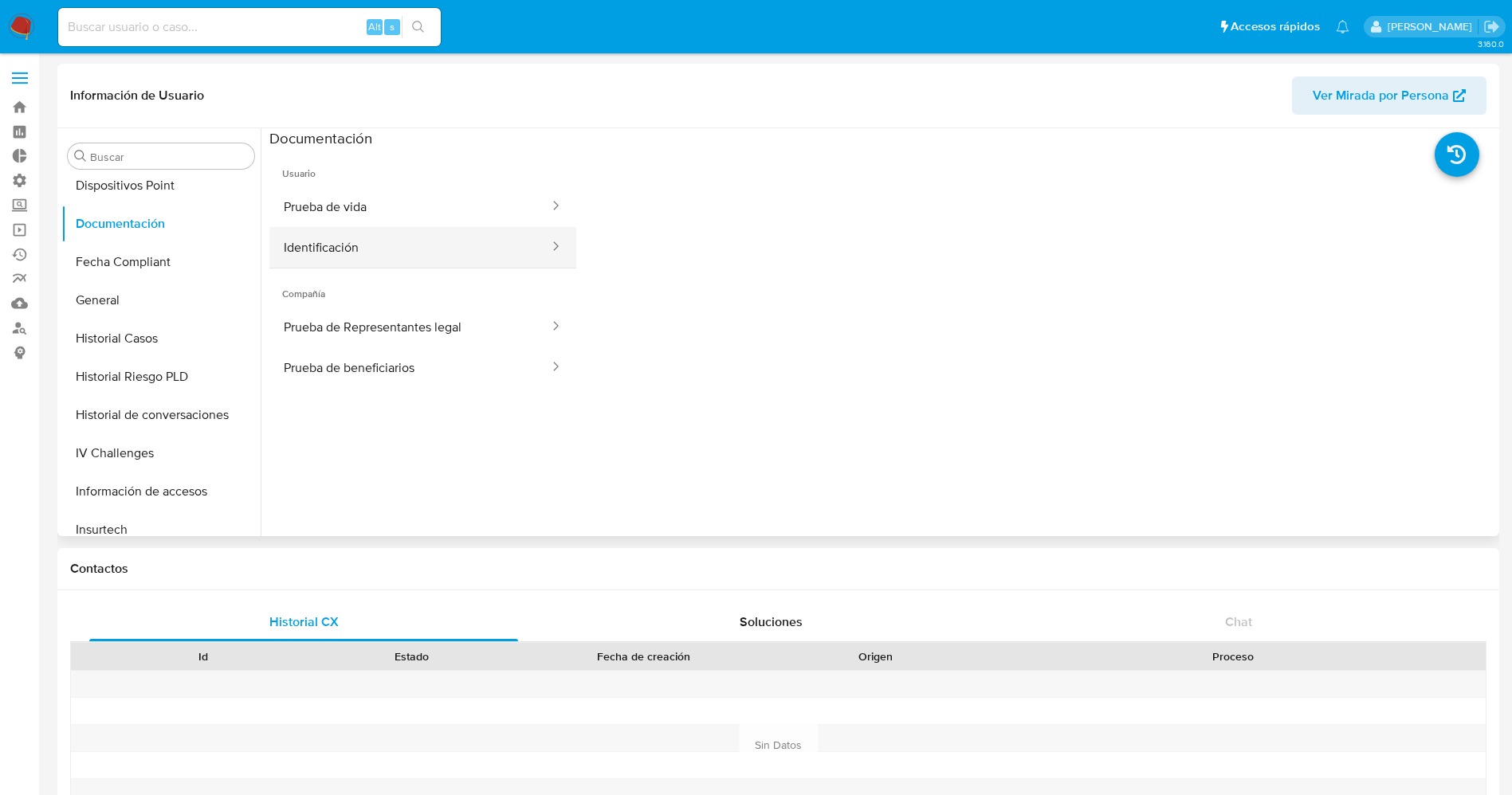
click at [396, 245] on button "Identificación" at bounding box center [410, 248] width 281 height 41
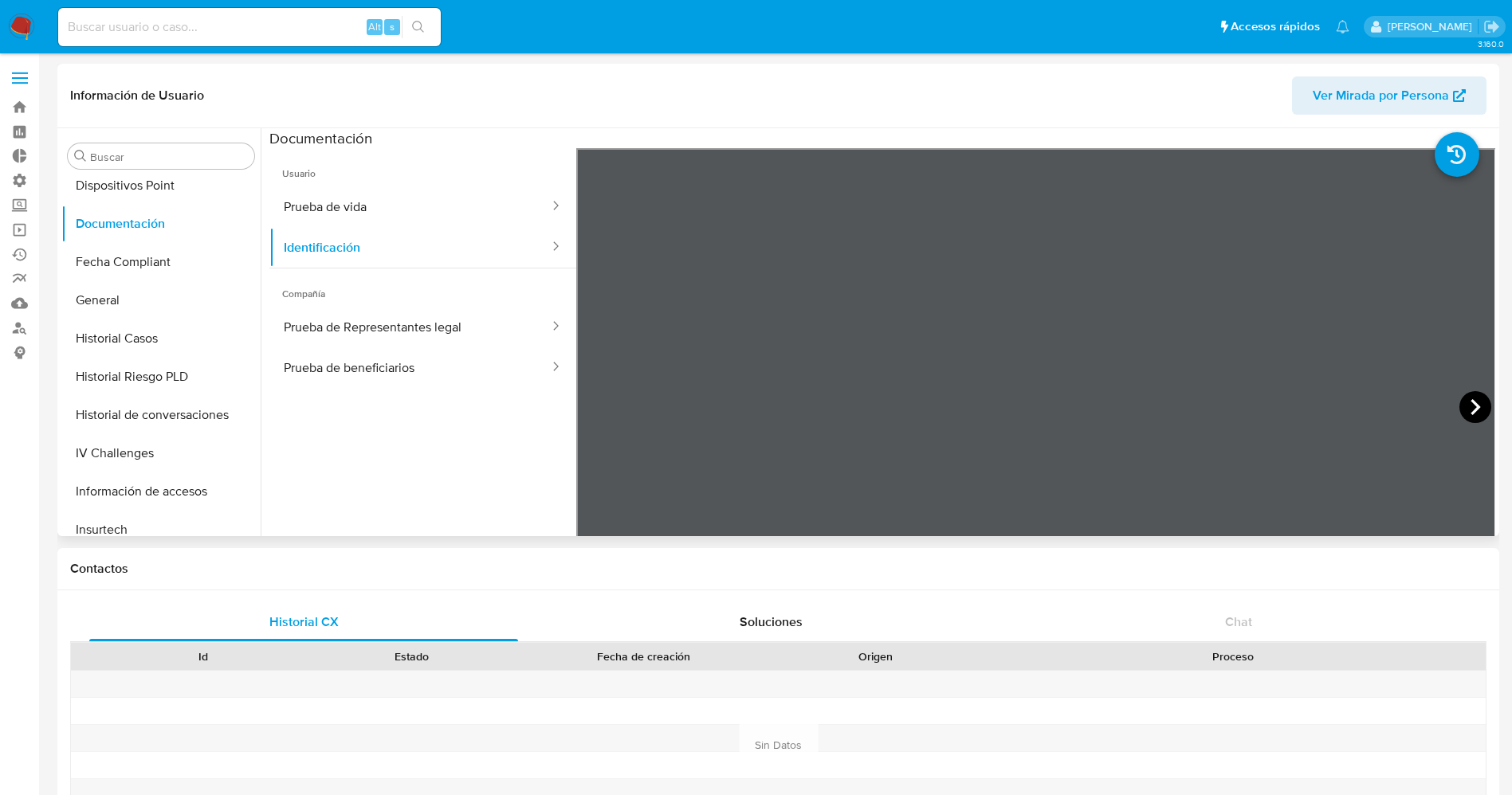
click at [1476, 405] on icon at bounding box center [1475, 407] width 32 height 32
click at [400, 206] on button "Prueba de vida" at bounding box center [410, 207] width 281 height 41
click at [376, 380] on button "Prueba de beneficiarios" at bounding box center [410, 368] width 281 height 41
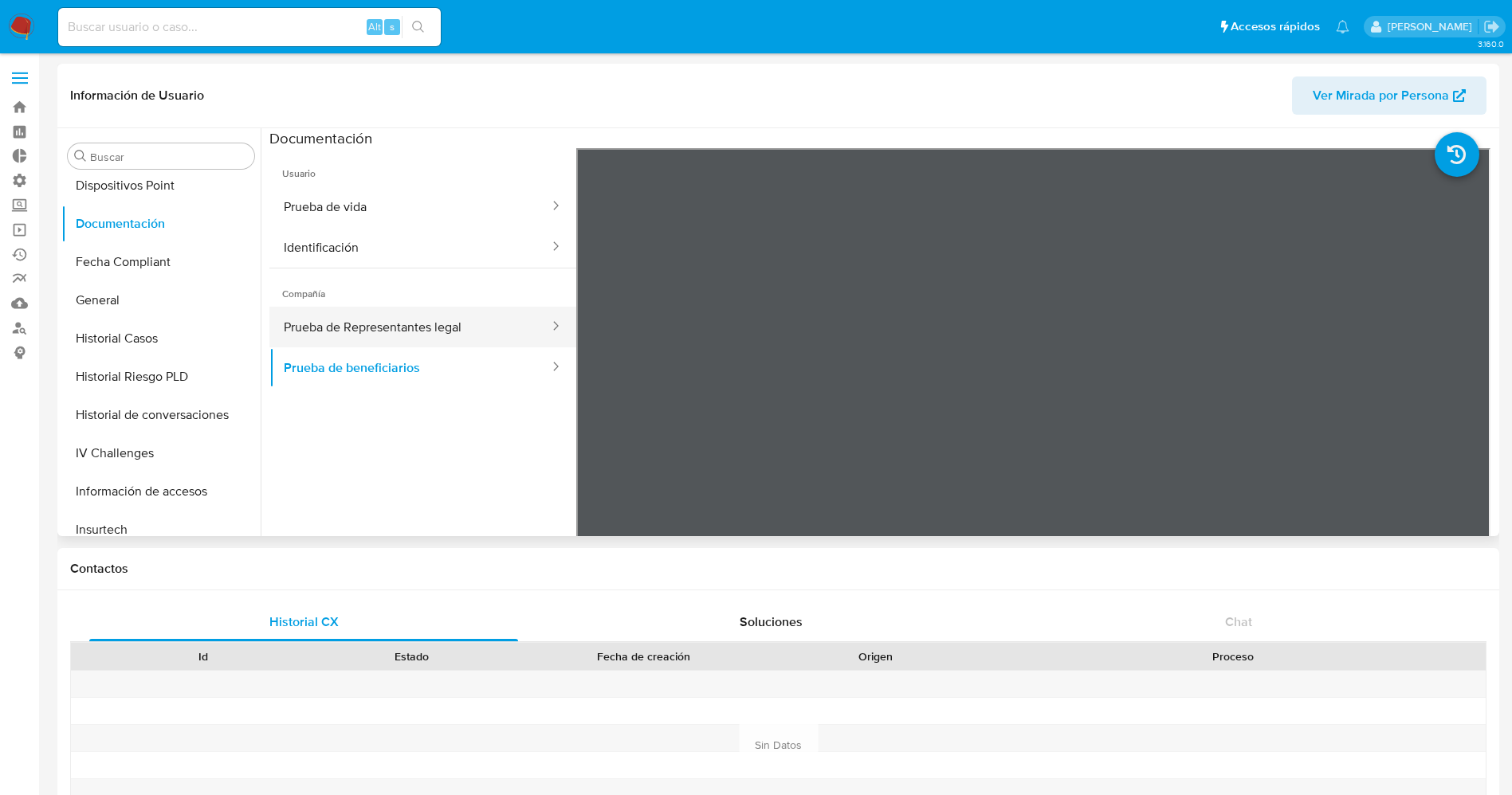
click at [422, 313] on button "Prueba de Representantes legal" at bounding box center [410, 327] width 281 height 41
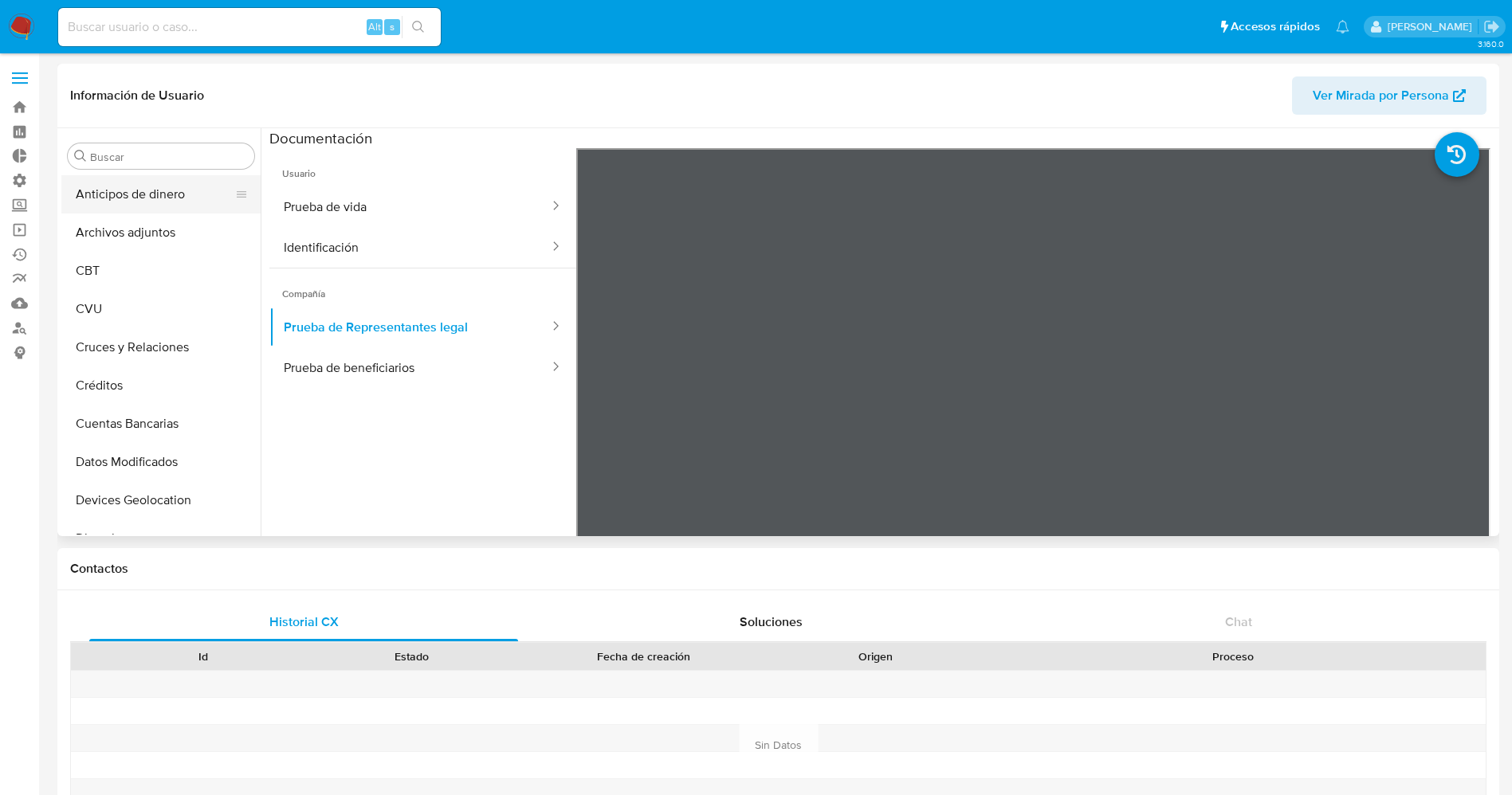
click at [148, 192] on button "Anticipos de dinero" at bounding box center [155, 194] width 187 height 38
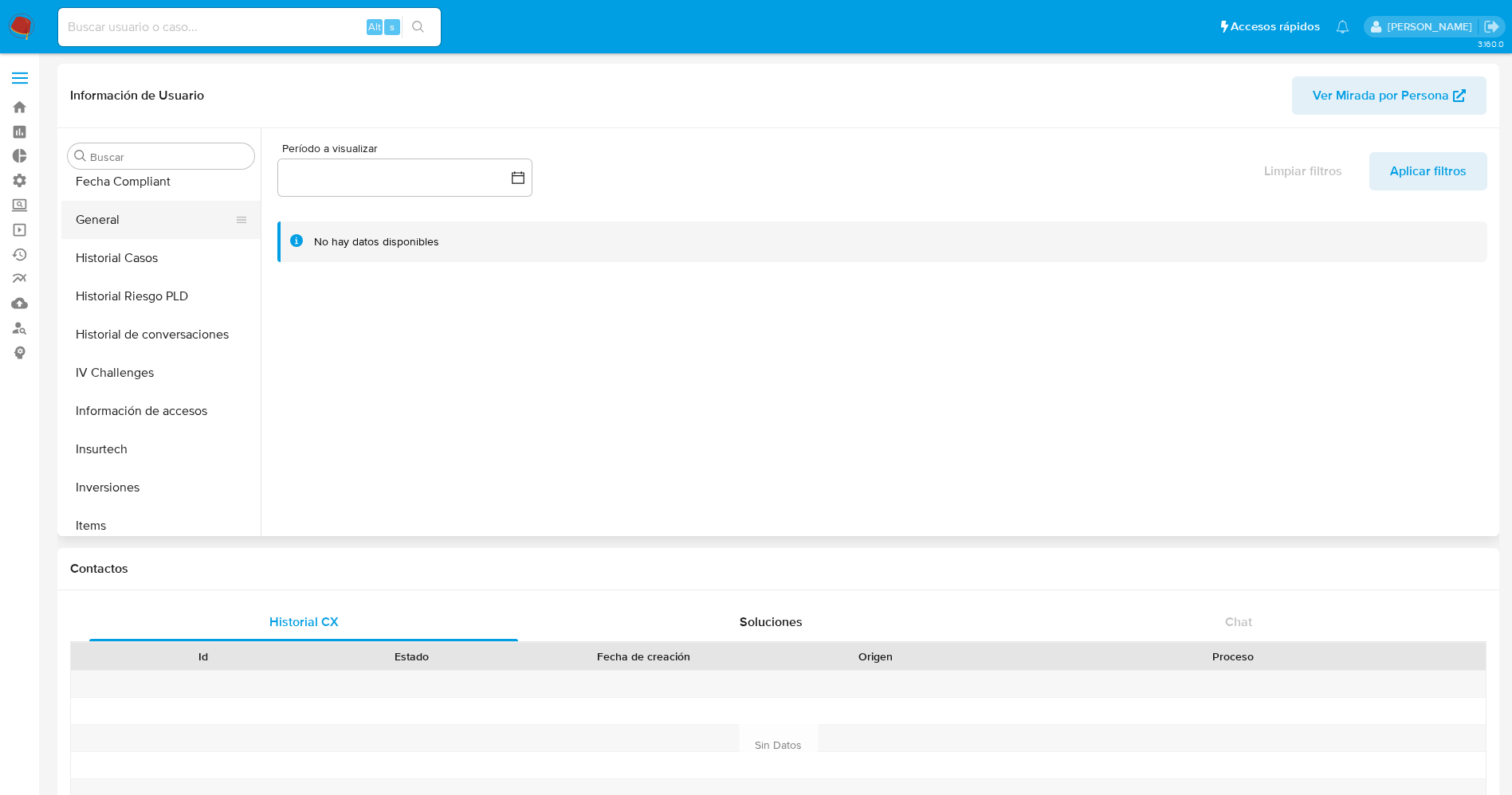
scroll to position [598, 0]
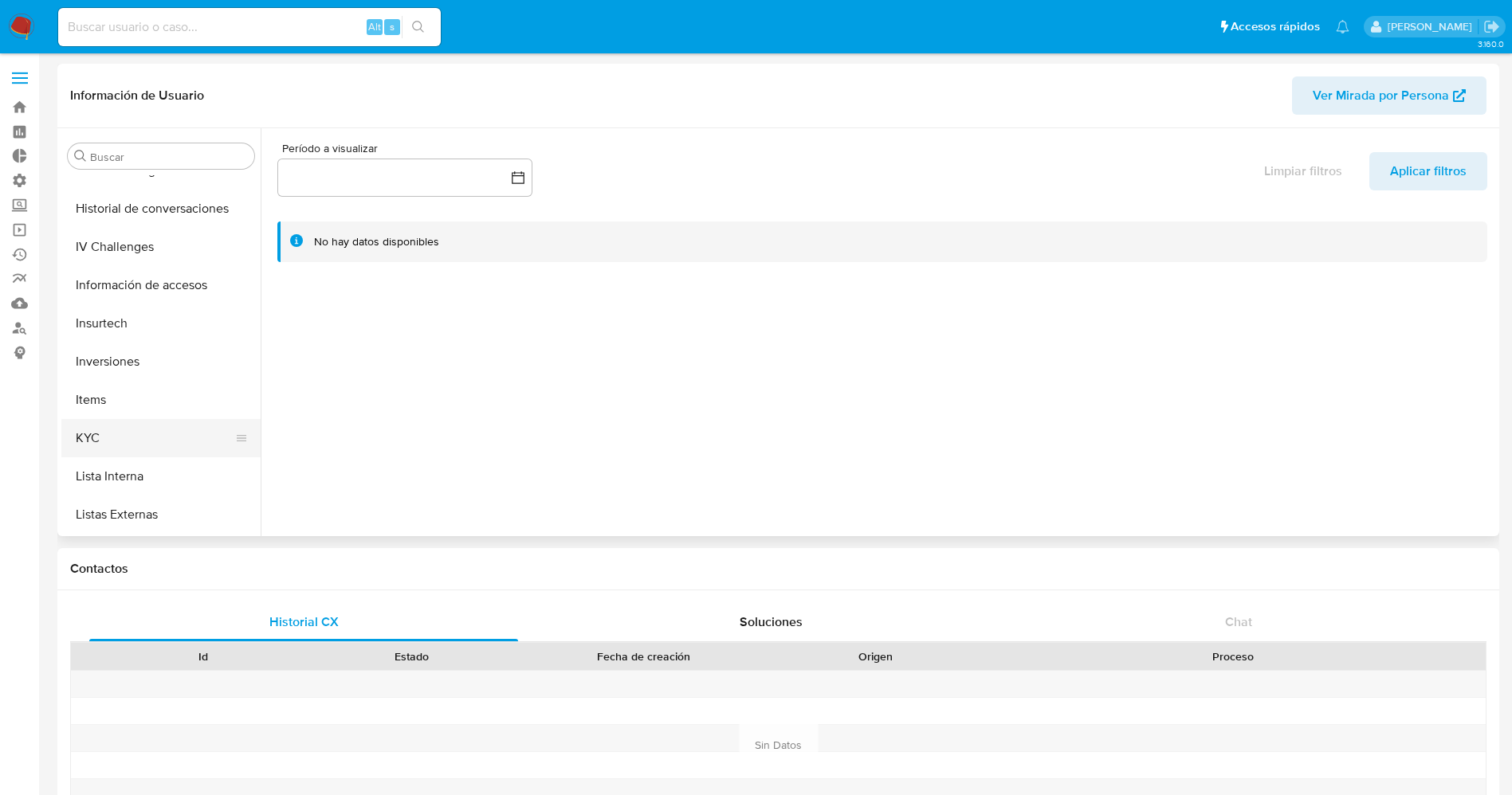
click at [118, 430] on button "KYC" at bounding box center [155, 438] width 187 height 38
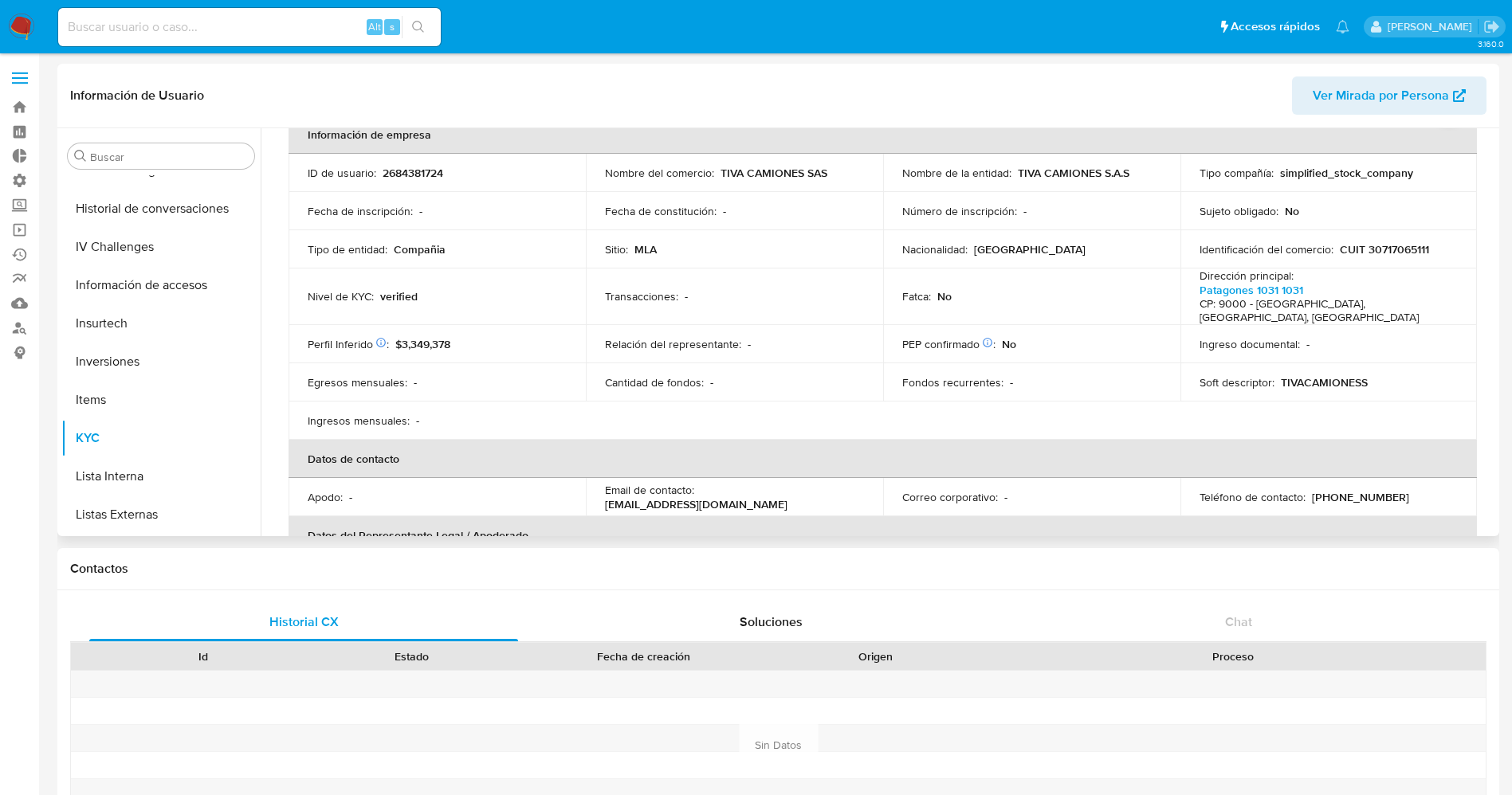
scroll to position [120, 0]
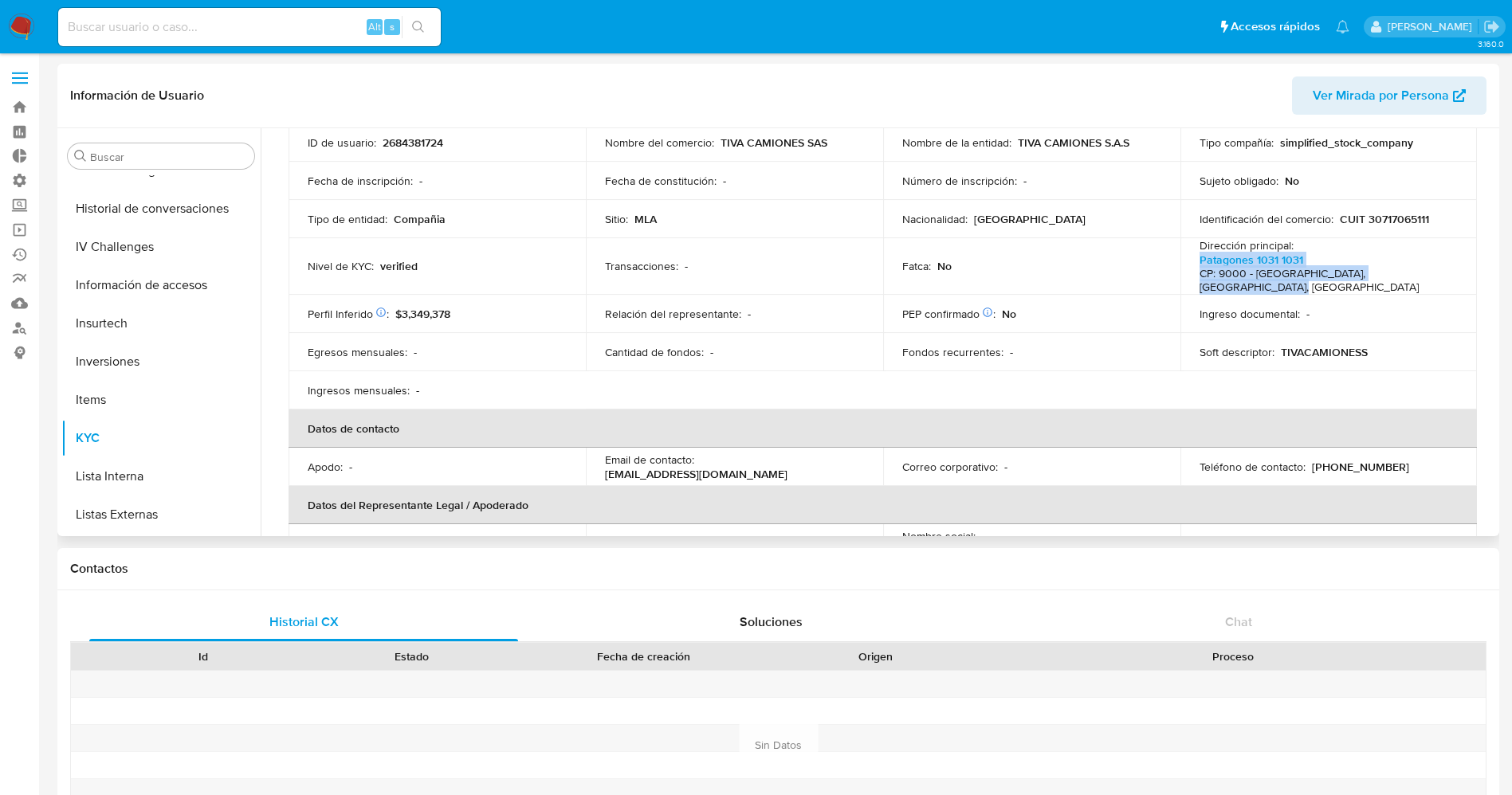
drag, startPoint x: 1188, startPoint y: 261, endPoint x: 1359, endPoint y: 290, distance: 173.4
click at [1390, 288] on td "Dirección principal : [STREET_ADDRESS]" at bounding box center [1329, 266] width 297 height 56
copy p "[STREET_ADDRESS]"
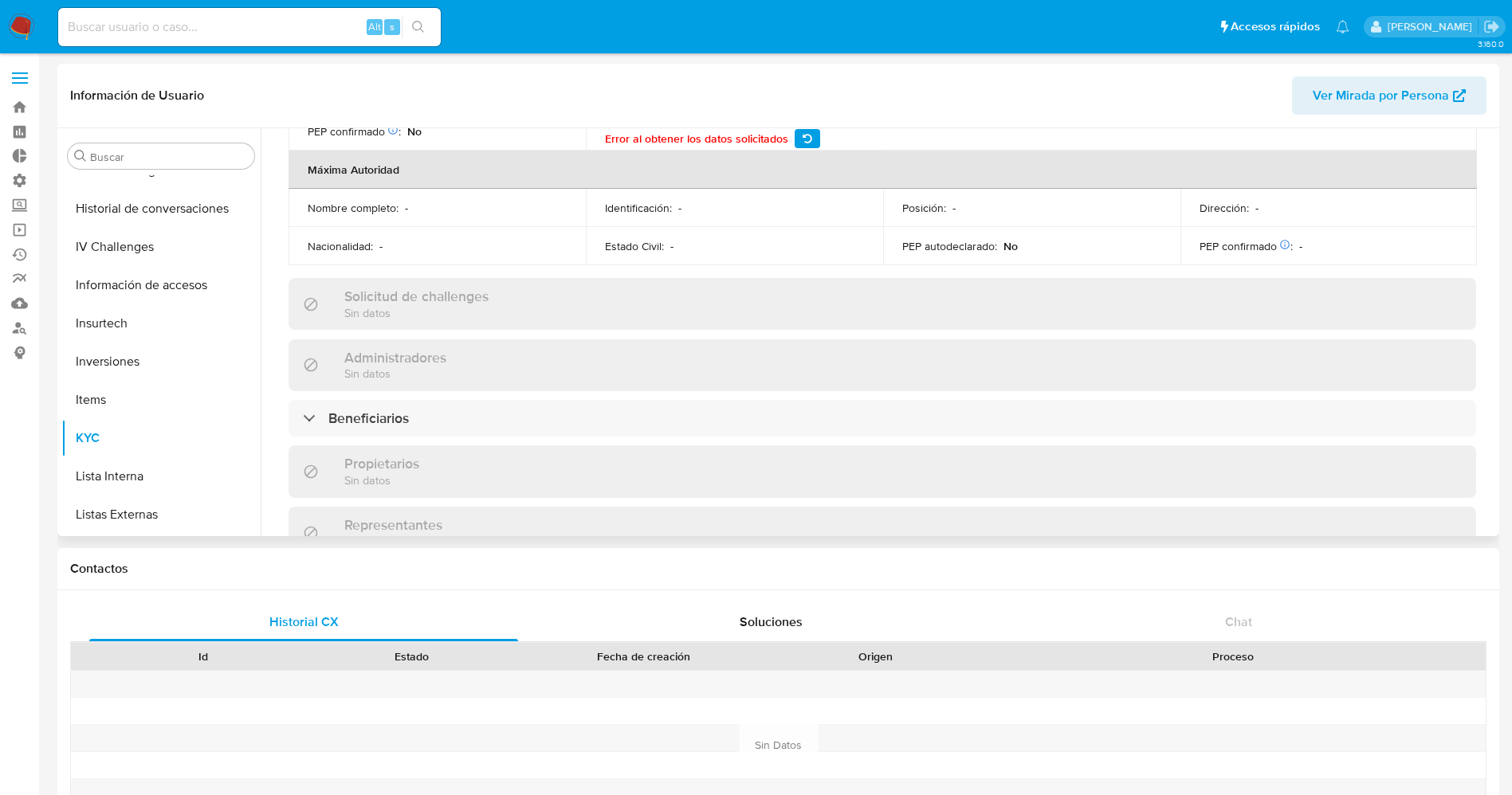
scroll to position [717, 0]
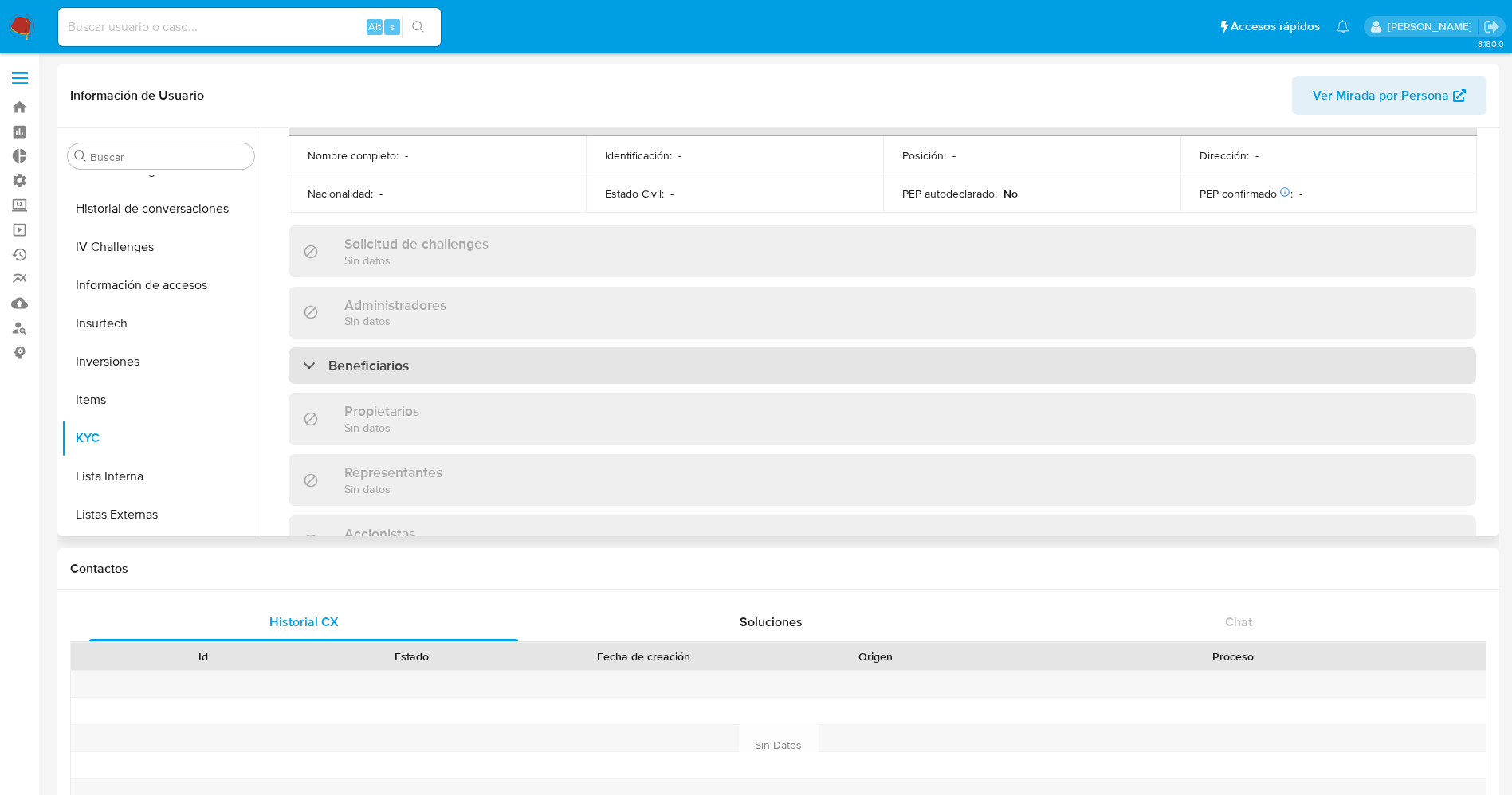
click at [557, 361] on div "Beneficiarios" at bounding box center [882, 366] width 1188 height 37
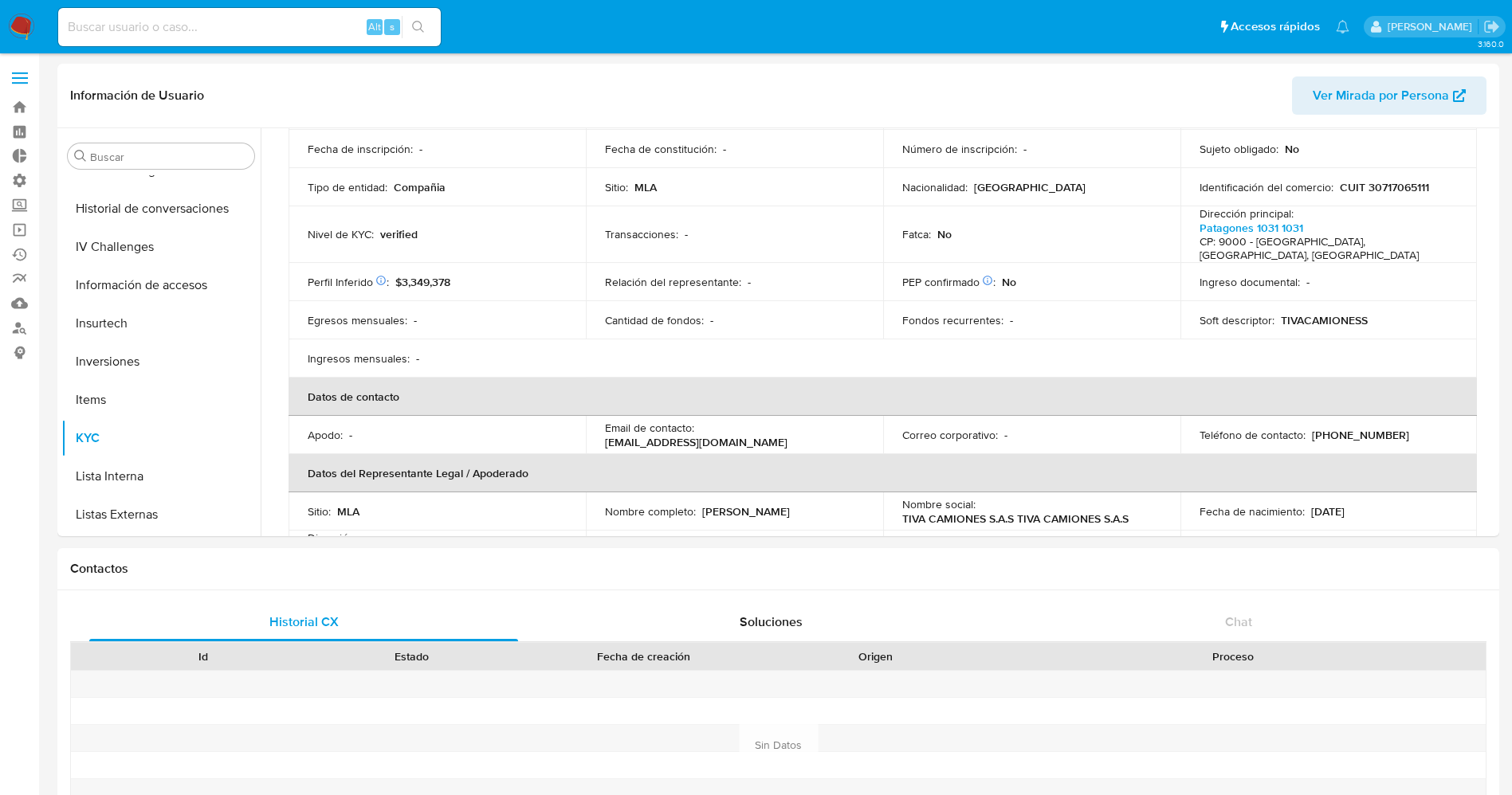
scroll to position [120, 0]
